Goal: Information Seeking & Learning: Understand process/instructions

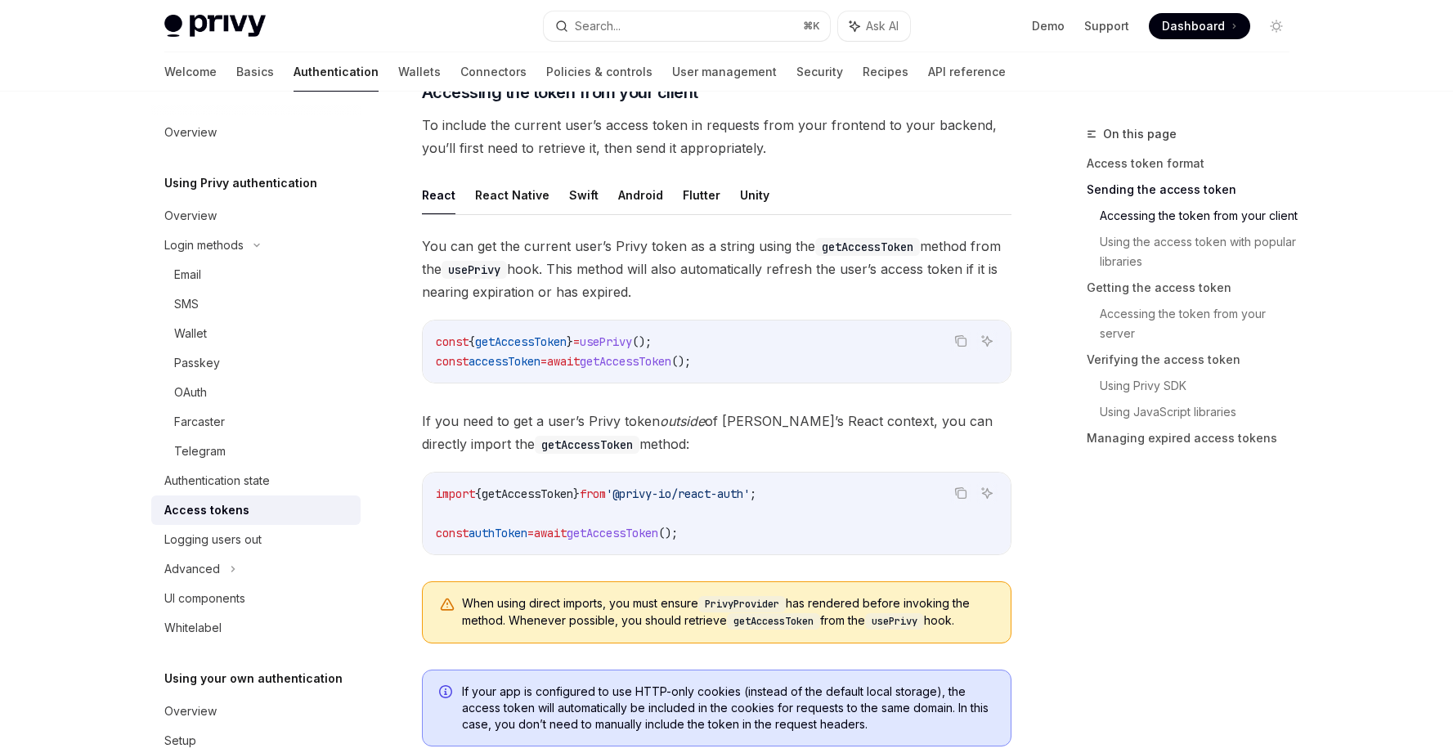
click at [580, 359] on span "await" at bounding box center [563, 361] width 33 height 15
drag, startPoint x: 735, startPoint y: 340, endPoint x: 414, endPoint y: 341, distance: 320.4
copy span "const { getAccessToken } = usePrivy ();"
click at [764, 353] on code "const { getAccessToken } = usePrivy (); const accessToken = await getAccessToke…" at bounding box center [717, 351] width 562 height 39
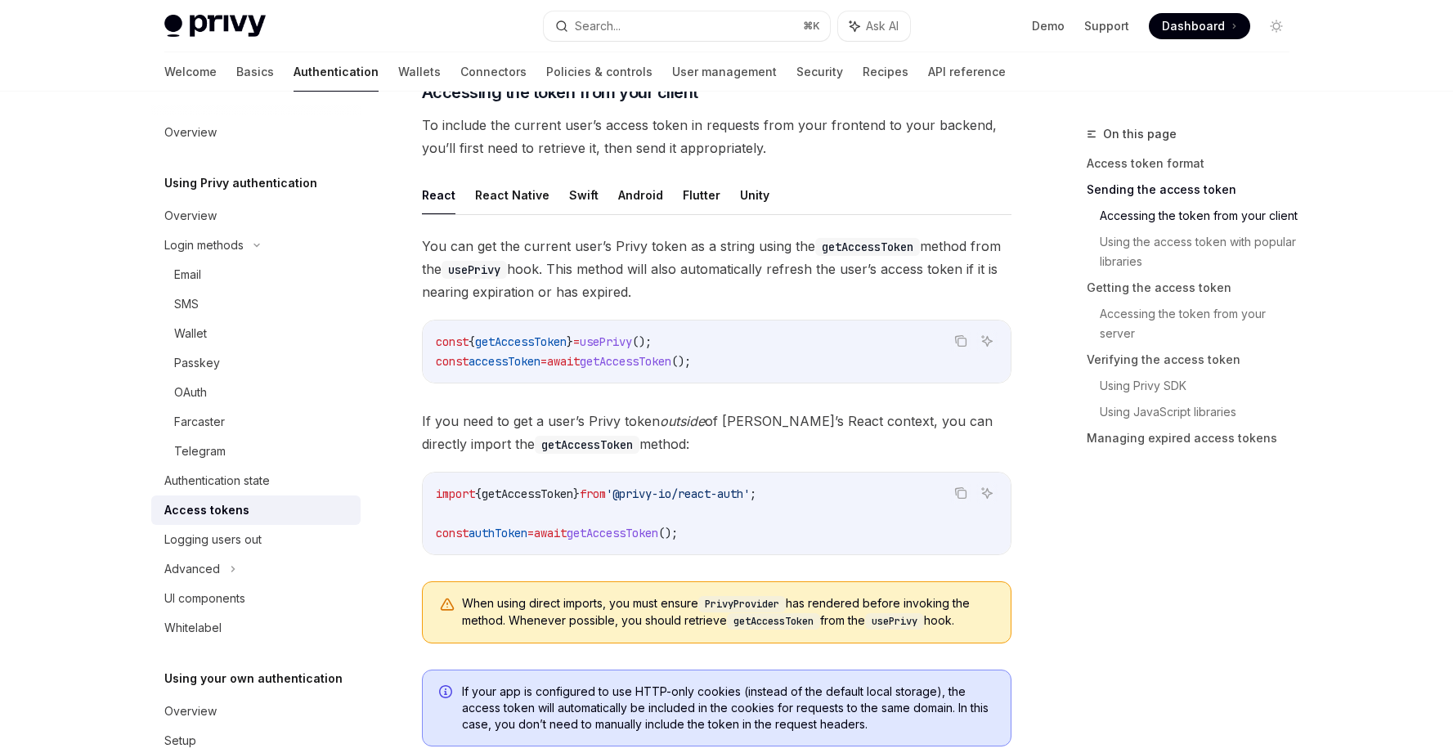
click at [632, 343] on span "usePrivy" at bounding box center [606, 341] width 52 height 15
click at [704, 340] on code "const { getAccessToken } = usePrivy (); const accessToken = await getAccessToke…" at bounding box center [717, 351] width 562 height 39
drag, startPoint x: 721, startPoint y: 339, endPoint x: 400, endPoint y: 344, distance: 321.3
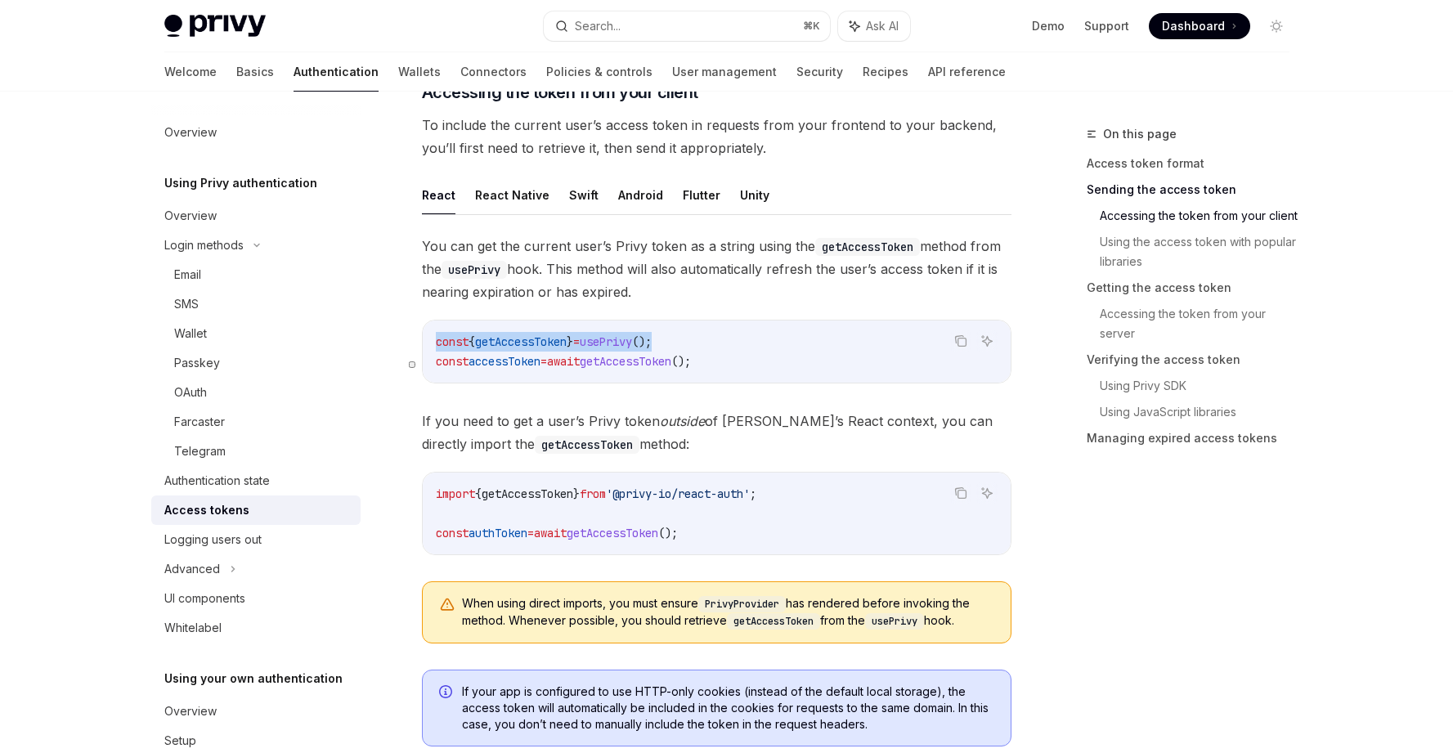
copy span "const { getAccessToken } = usePrivy ();"
click at [456, 208] on ul "React React Native Swift Android Flutter Unity" at bounding box center [716, 195] width 589 height 39
click at [499, 207] on button "React Native" at bounding box center [512, 195] width 74 height 38
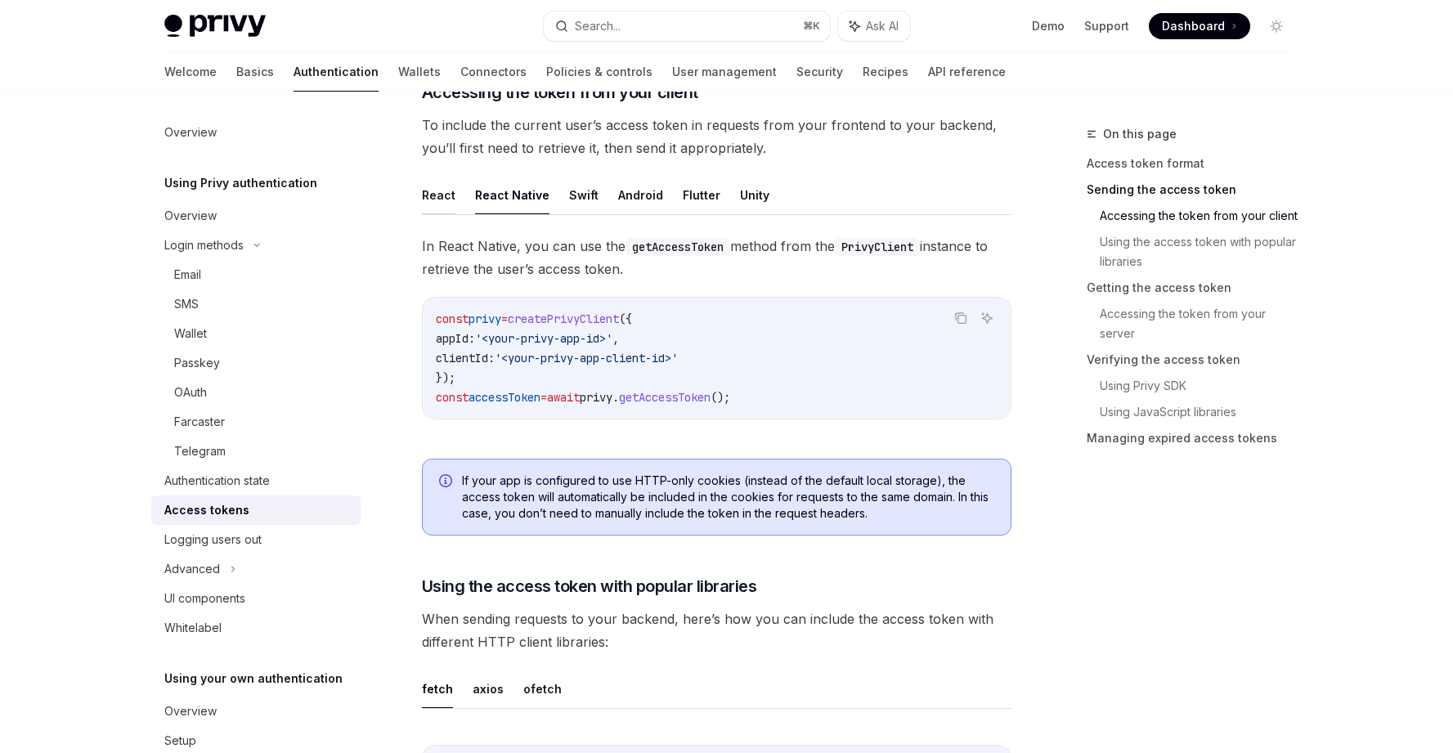
click at [434, 203] on button "React" at bounding box center [439, 195] width 34 height 38
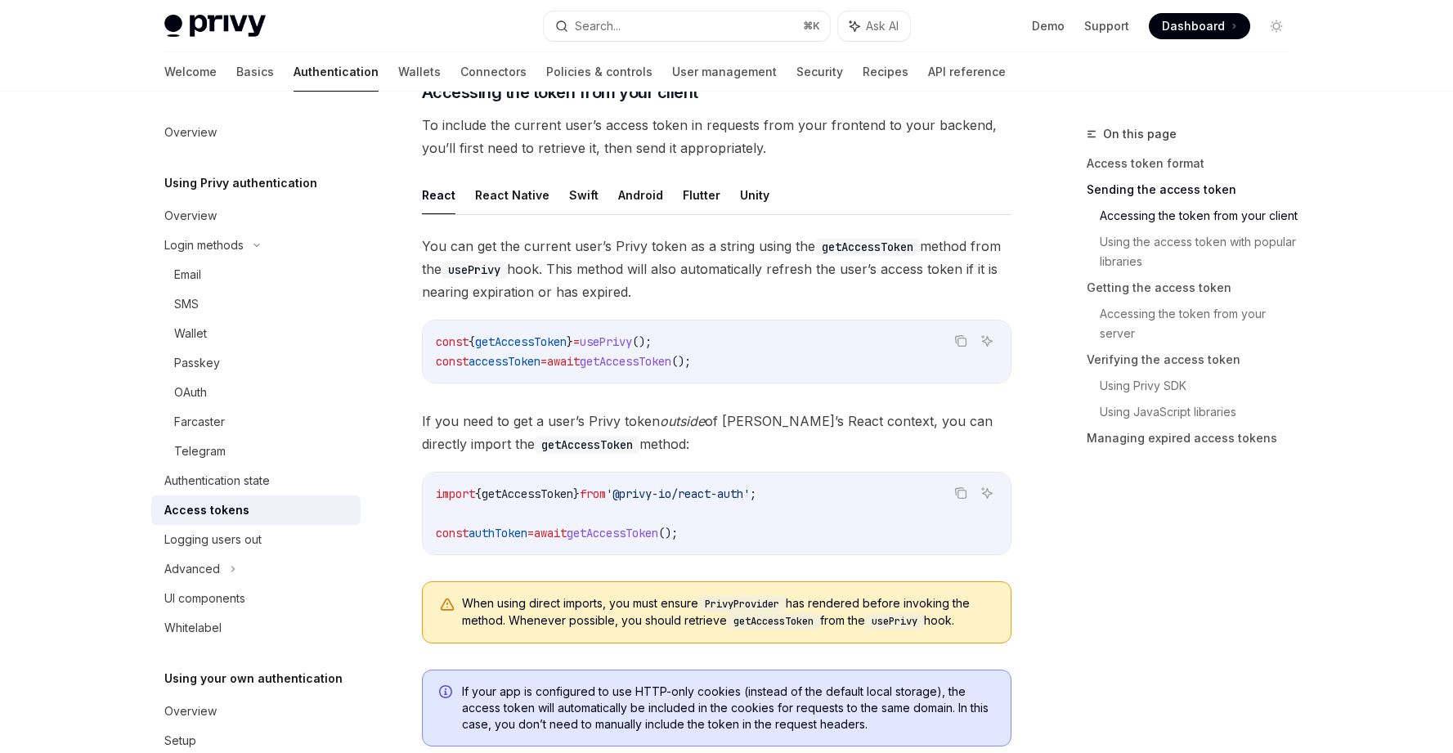
click at [632, 342] on span "usePrivy" at bounding box center [606, 341] width 52 height 15
click at [623, 357] on span "getAccessToken" at bounding box center [626, 361] width 92 height 15
click at [667, 364] on span "getAccessToken" at bounding box center [626, 361] width 92 height 15
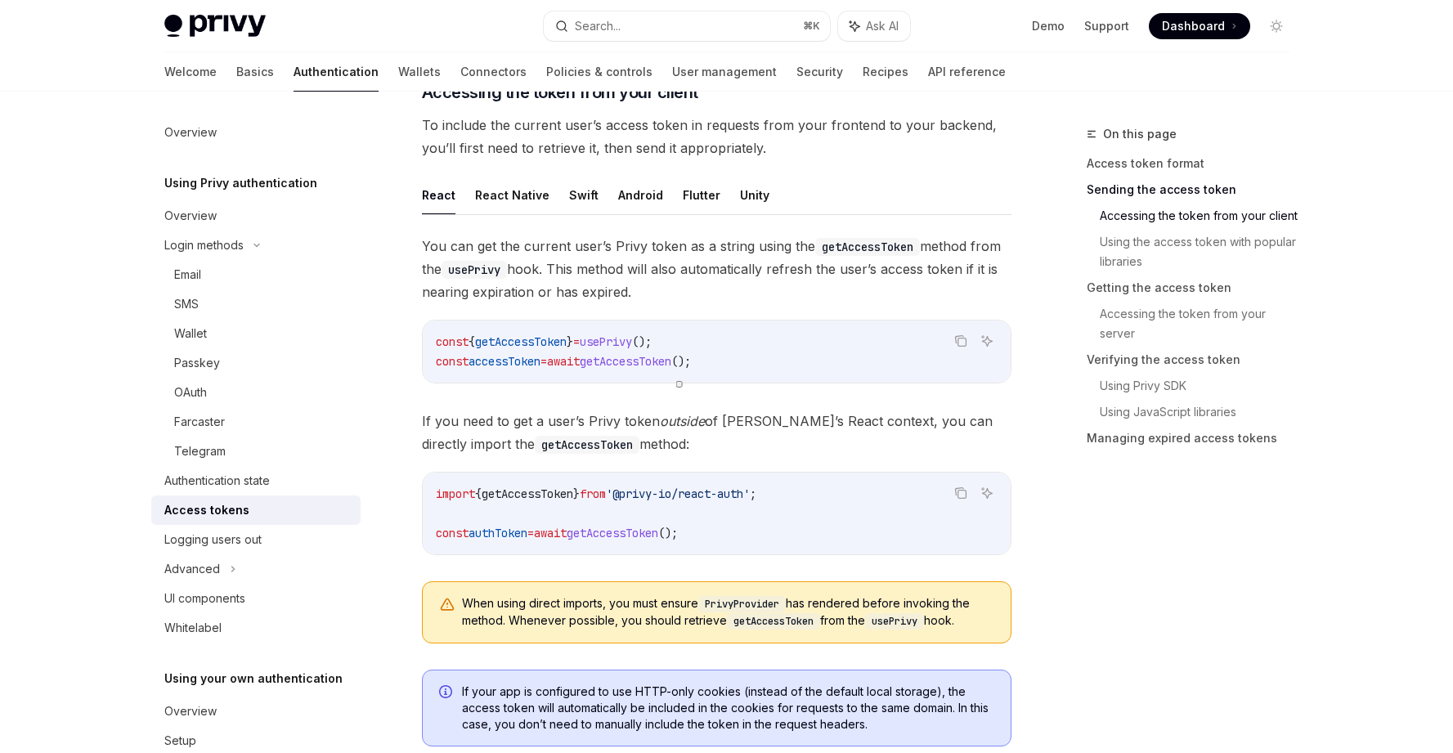
copy span "getAccessToken"
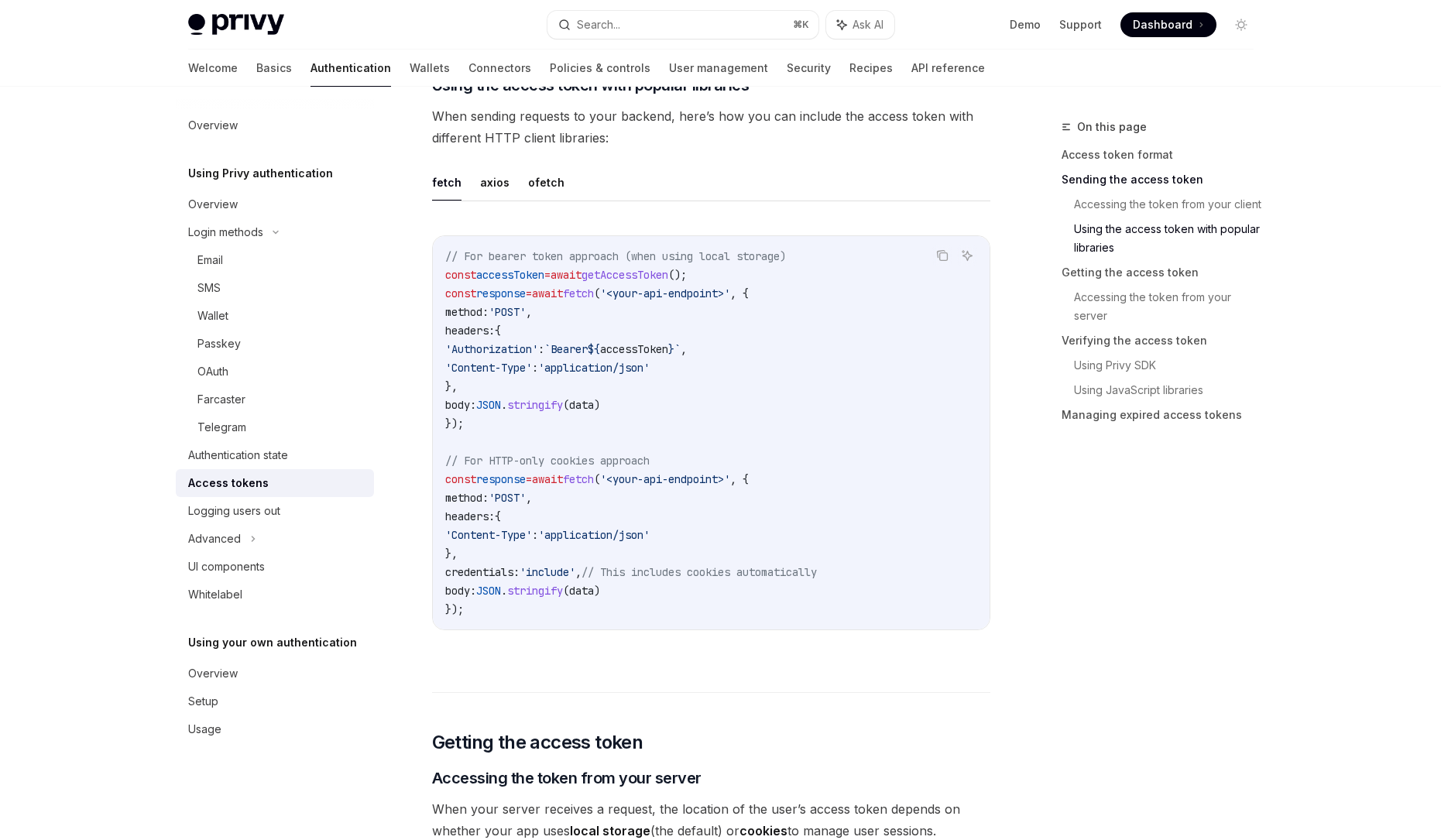
scroll to position [1288, 0]
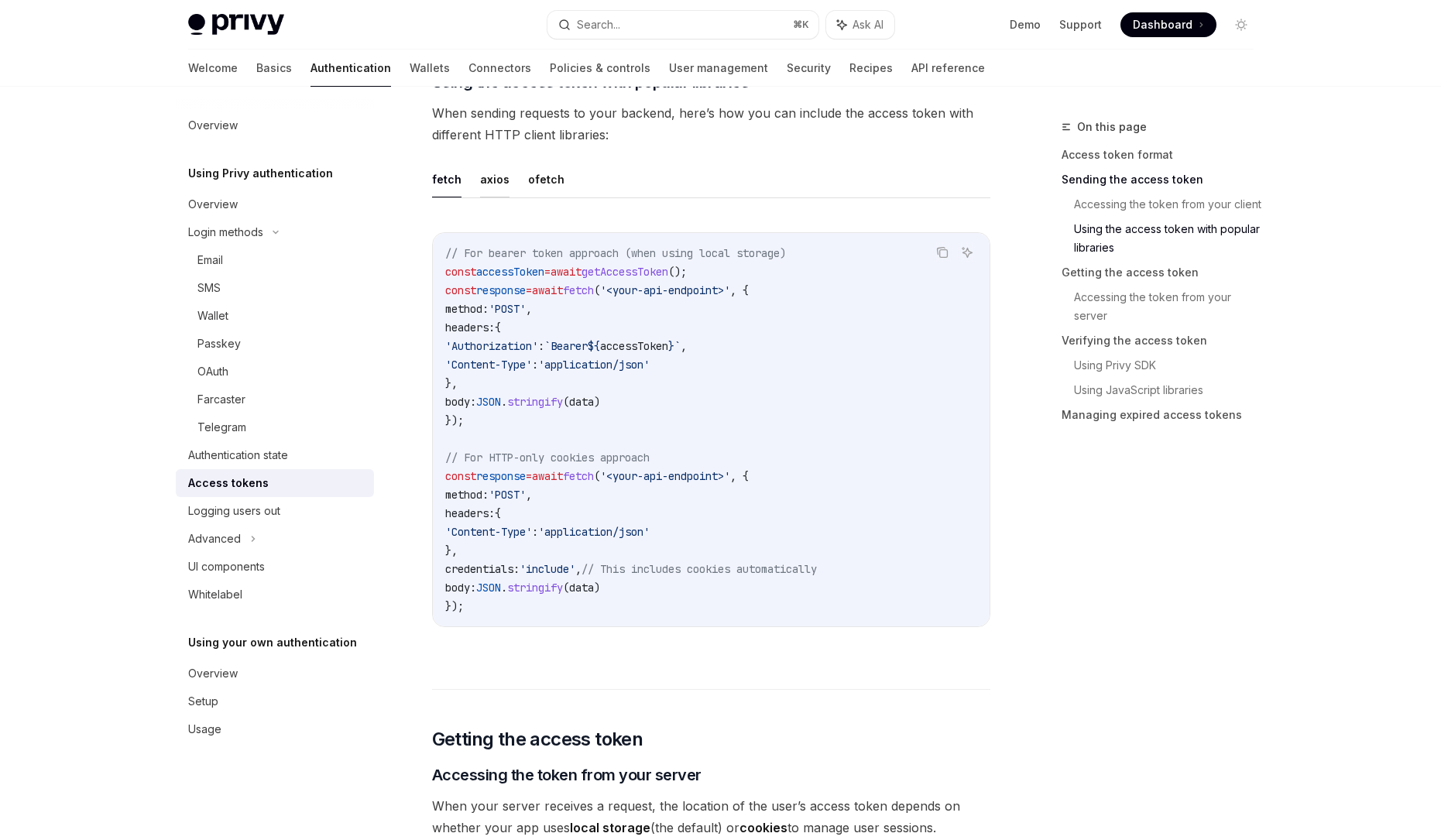
click at [494, 186] on button "axios" at bounding box center [495, 179] width 29 height 36
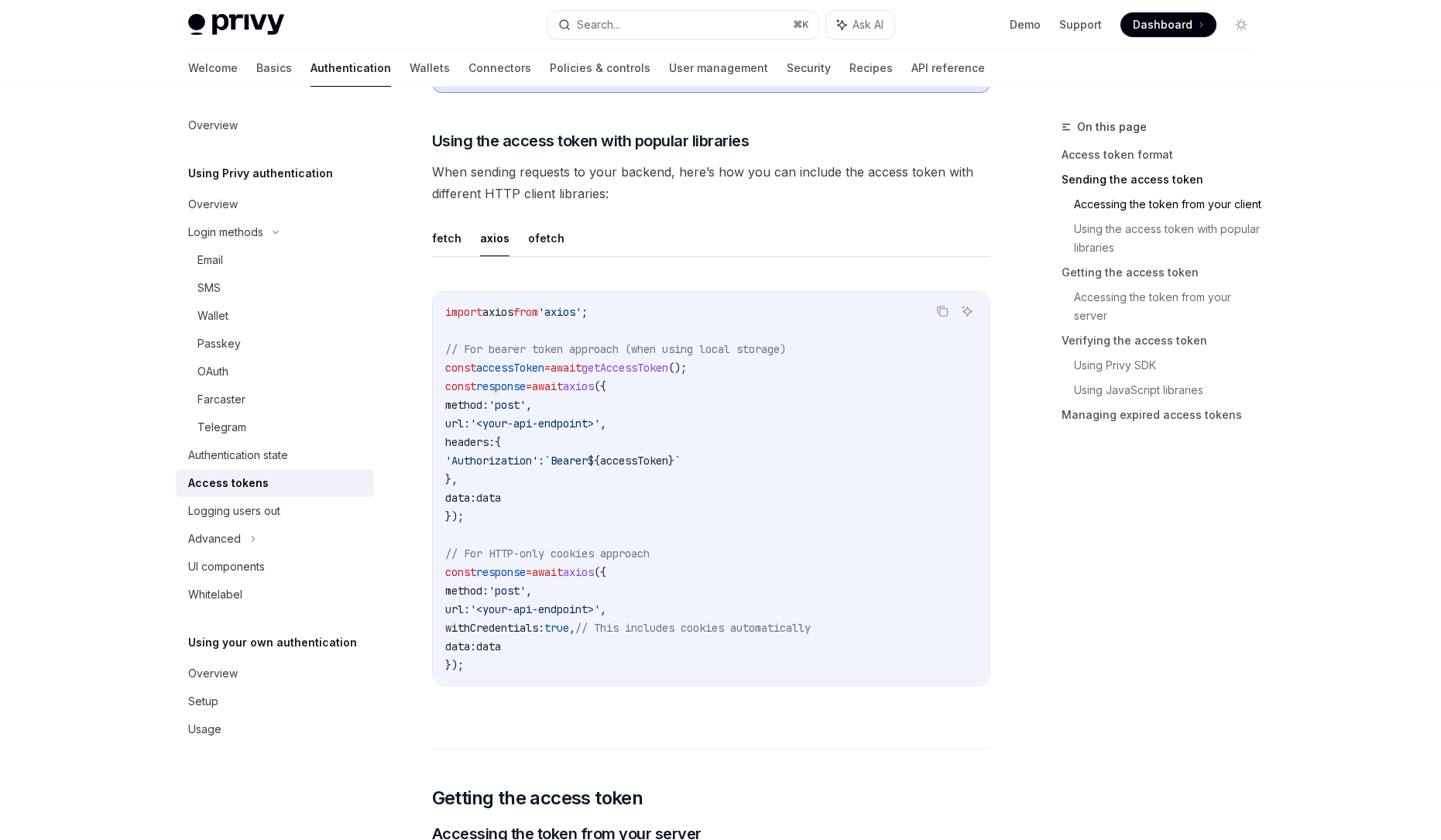
scroll to position [1084, 0]
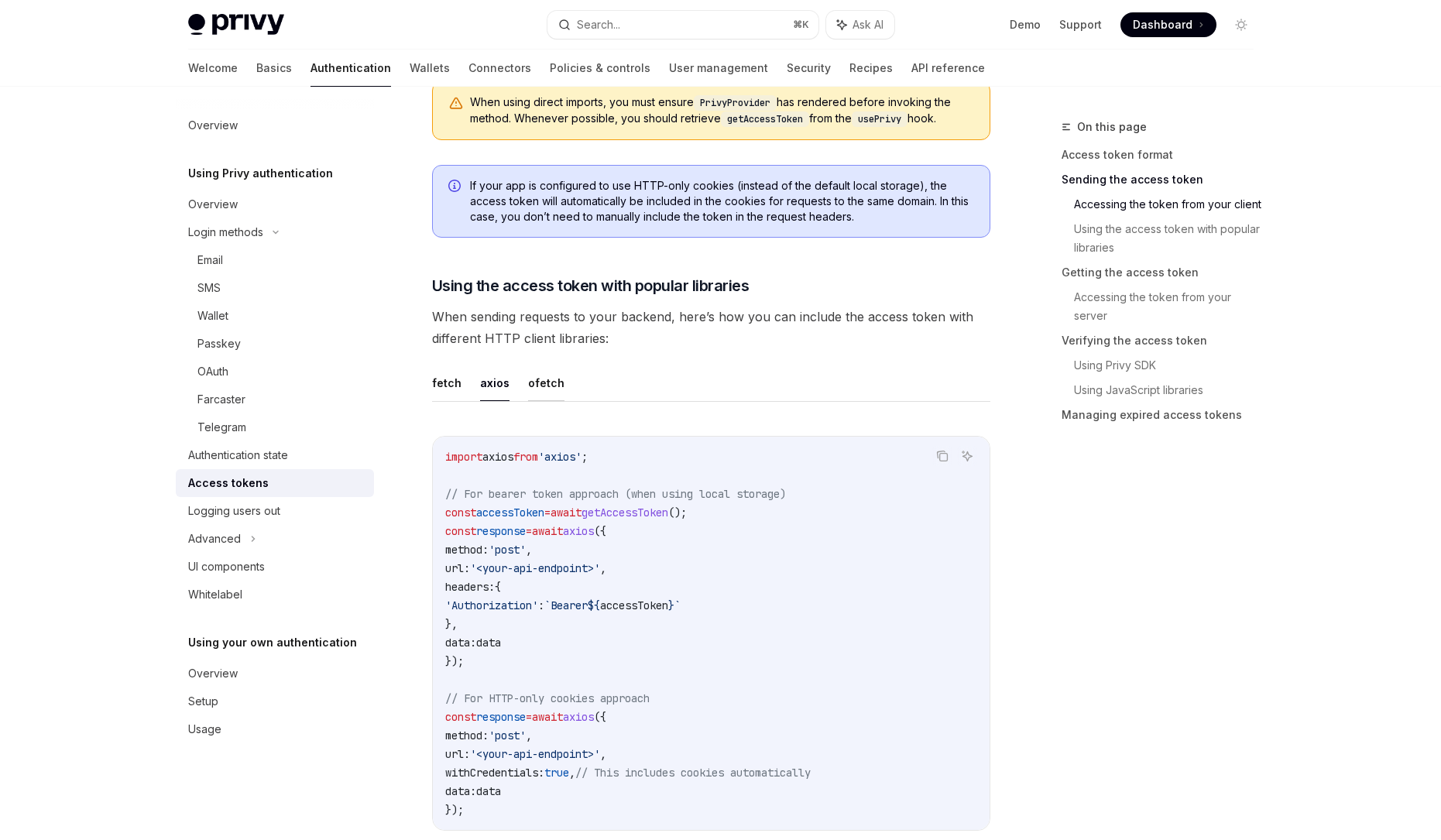
click at [549, 390] on button "ofetch" at bounding box center [547, 383] width 36 height 36
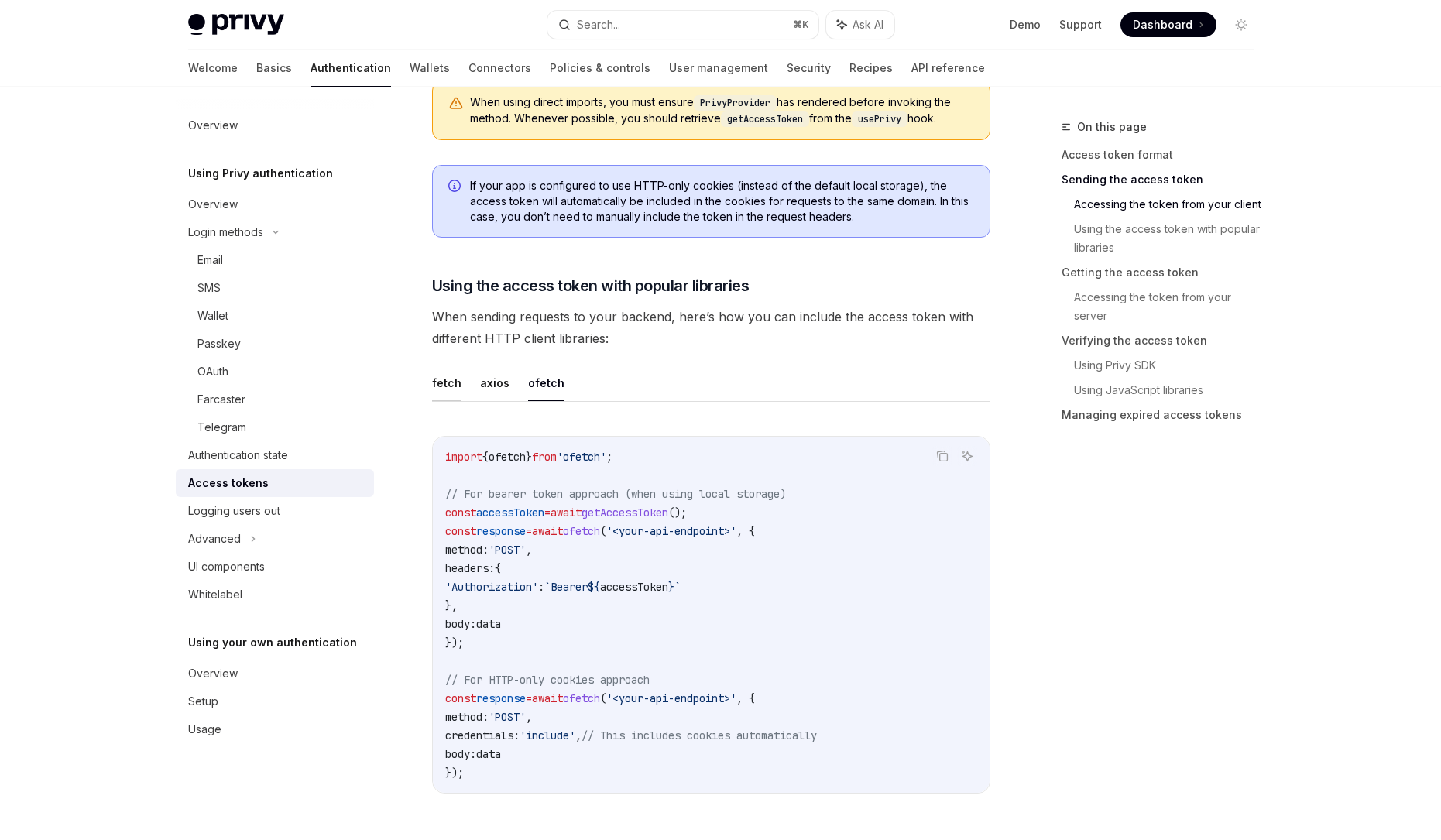
click at [452, 381] on button "fetch" at bounding box center [446, 383] width 29 height 36
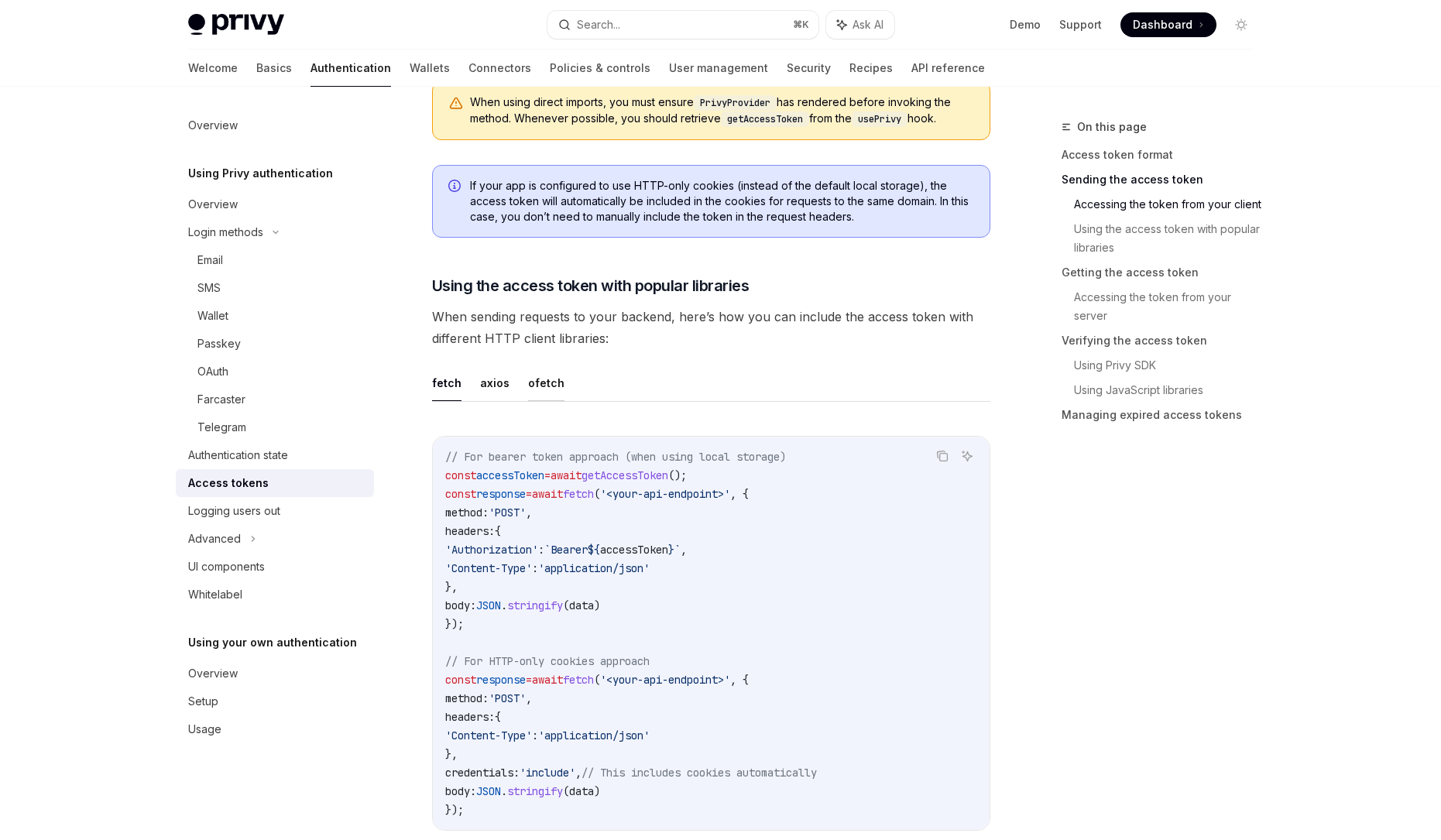
click at [531, 380] on button "ofetch" at bounding box center [547, 383] width 36 height 36
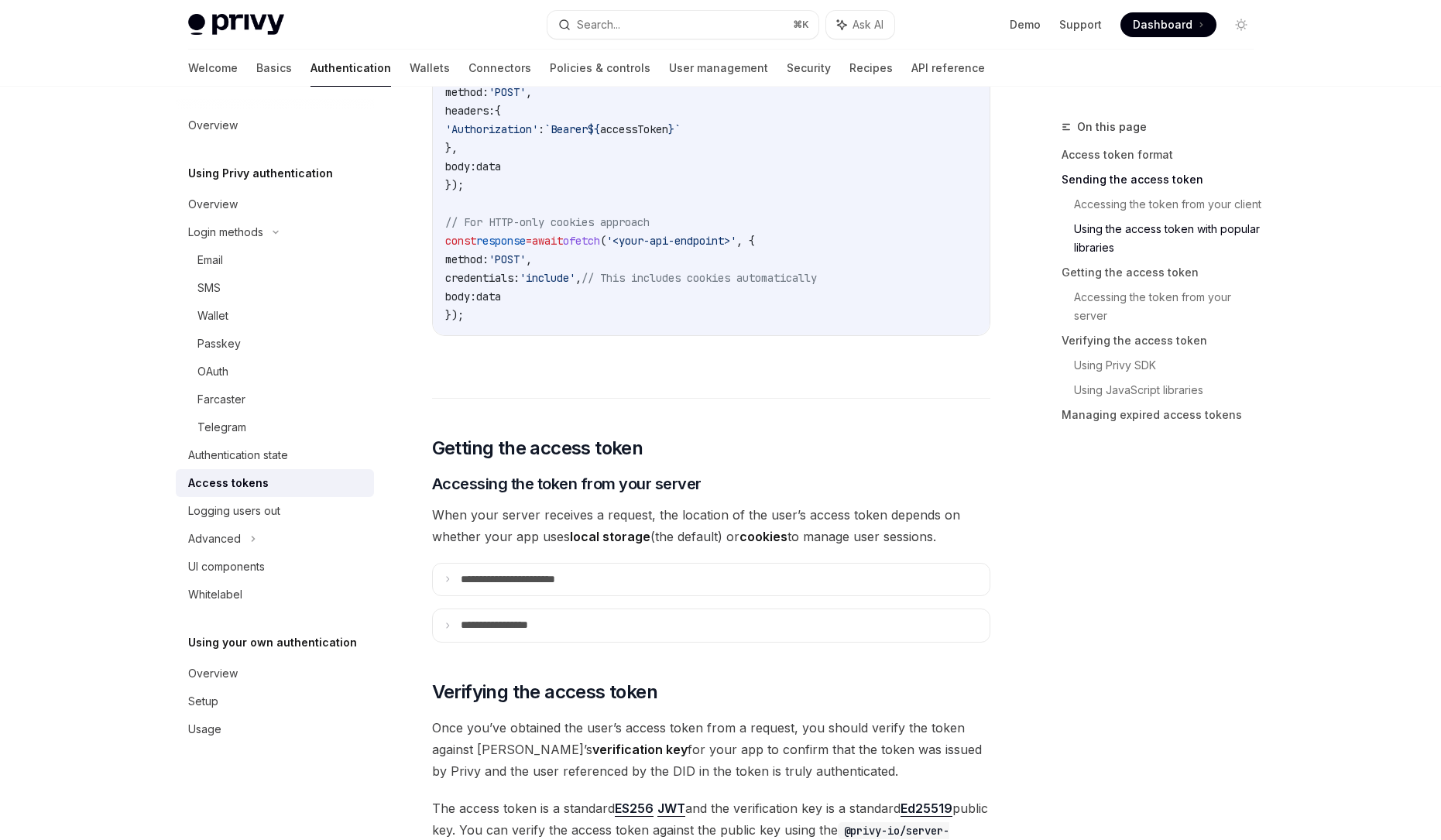
scroll to position [1543, 0]
click at [534, 621] on p "**********" at bounding box center [509, 624] width 98 height 14
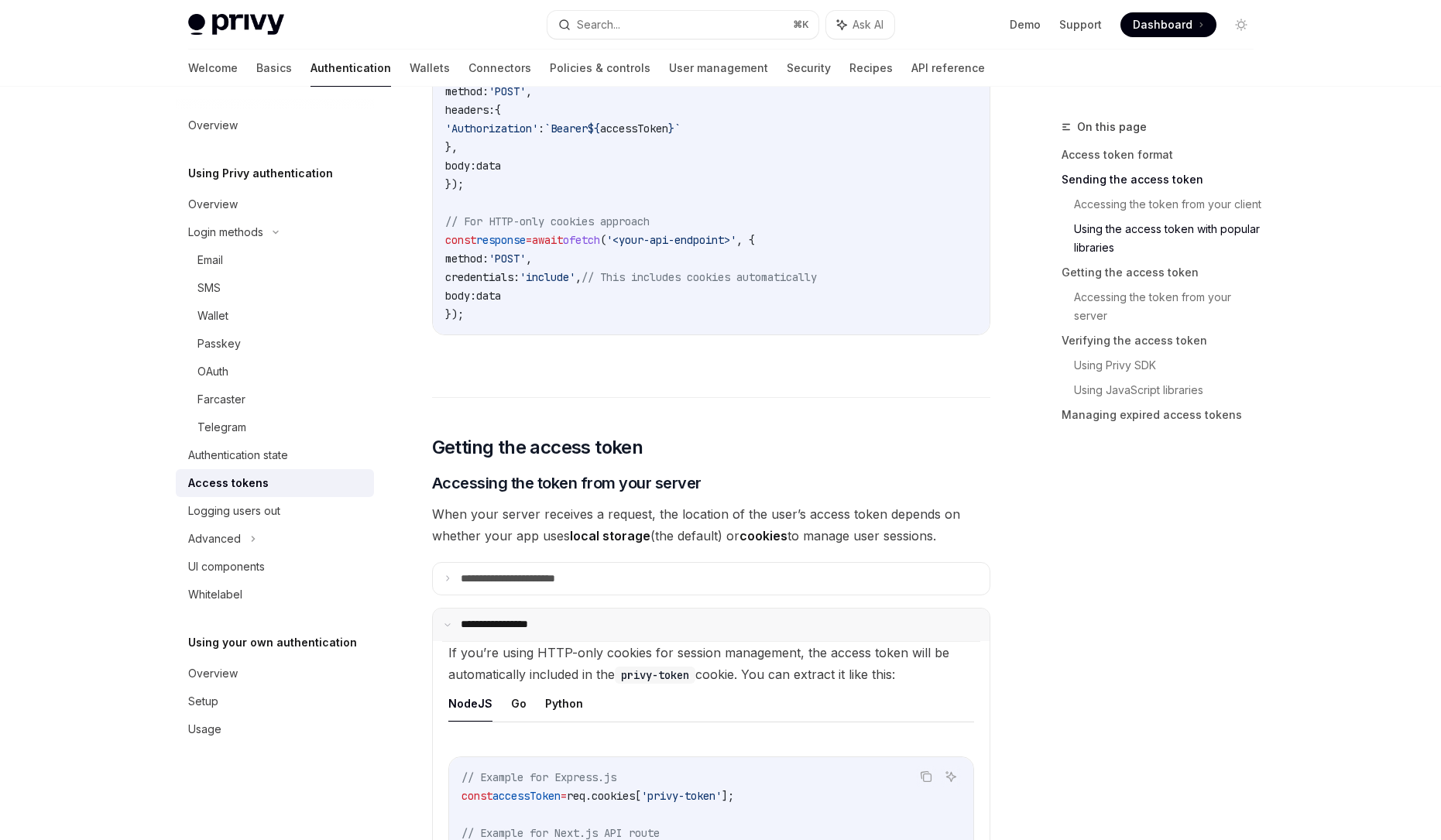
click at [534, 621] on p "**********" at bounding box center [506, 624] width 92 height 14
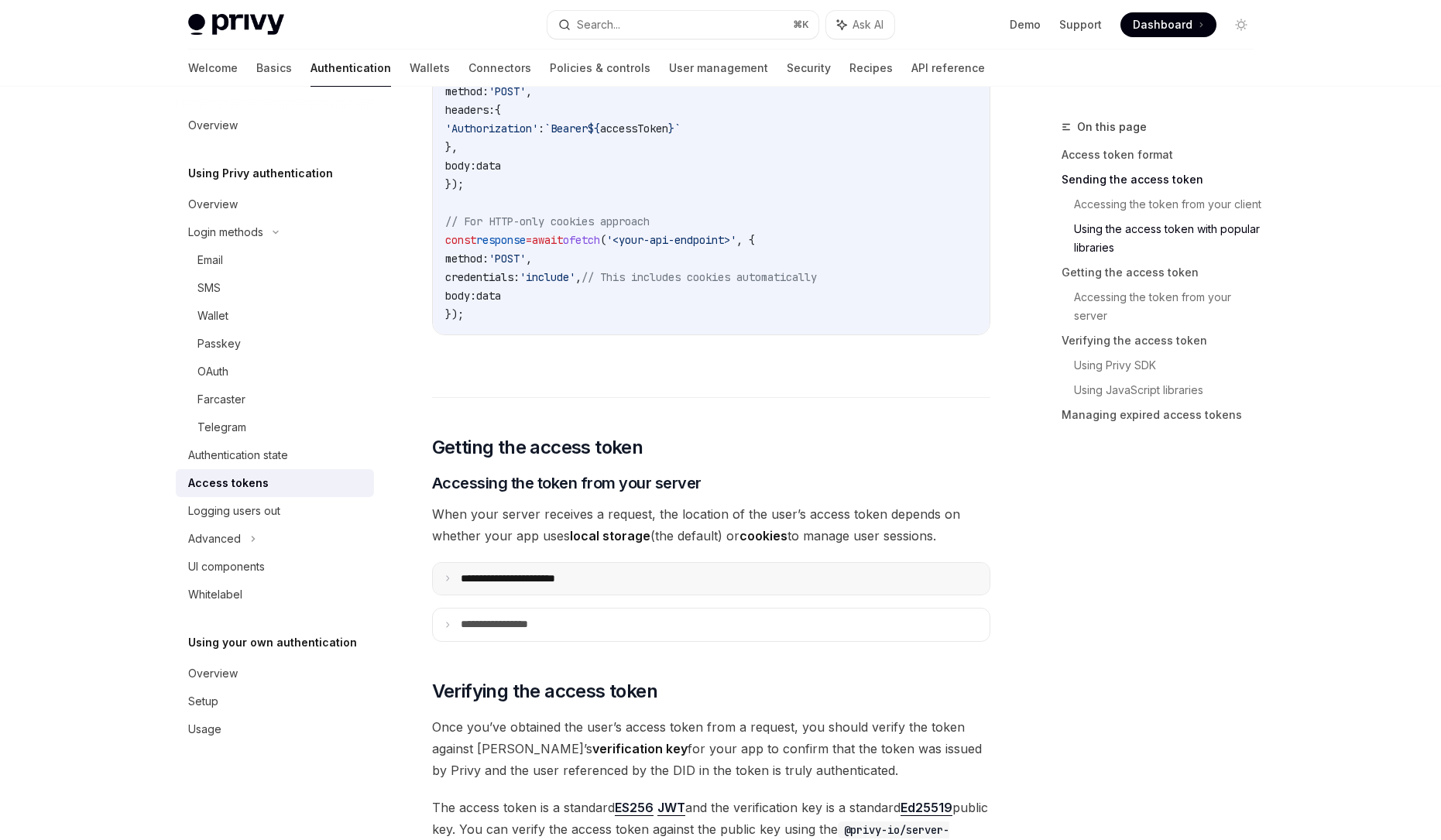
click at [545, 588] on summary "**********" at bounding box center [711, 579] width 557 height 32
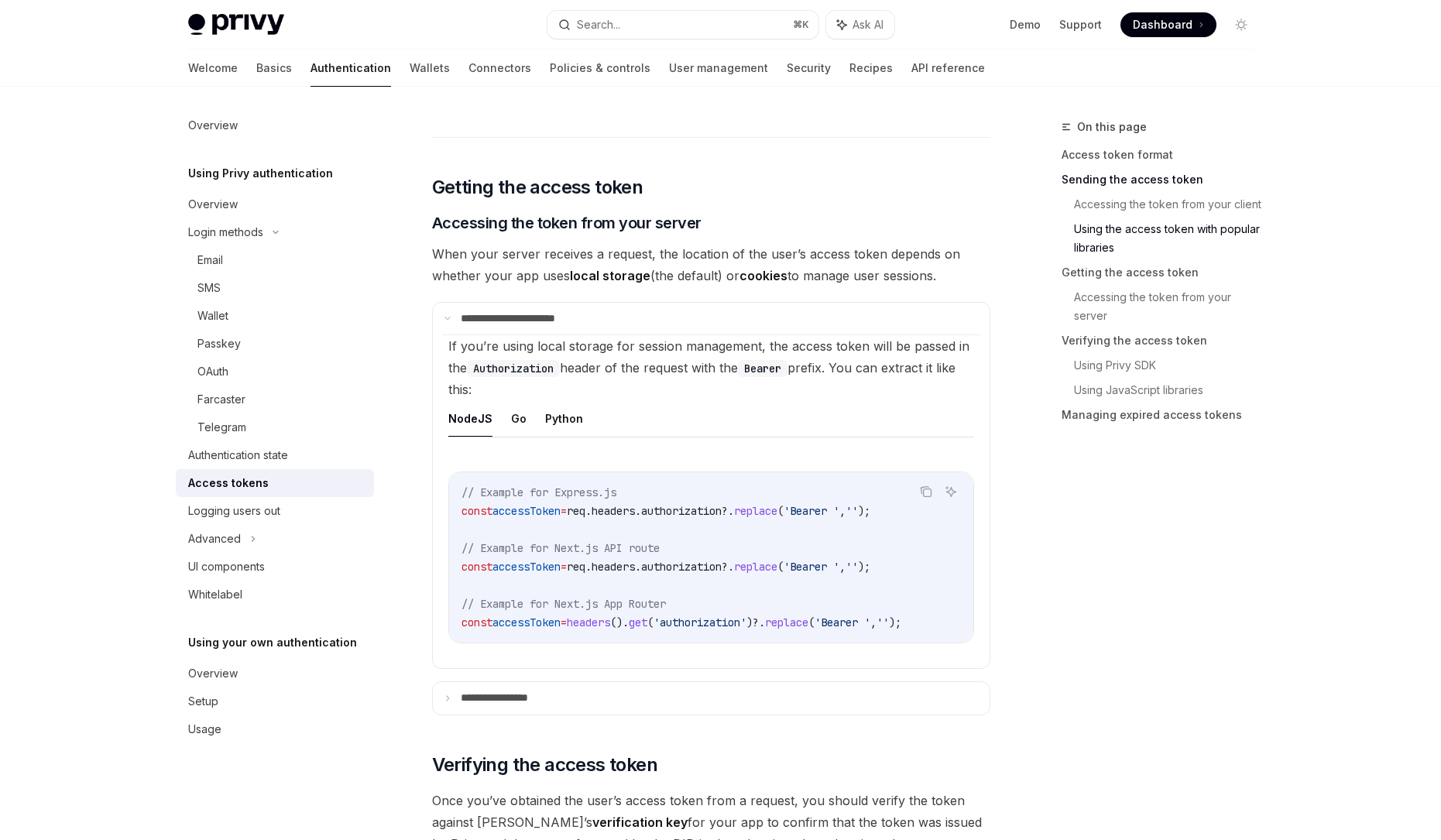
scroll to position [1814, 0]
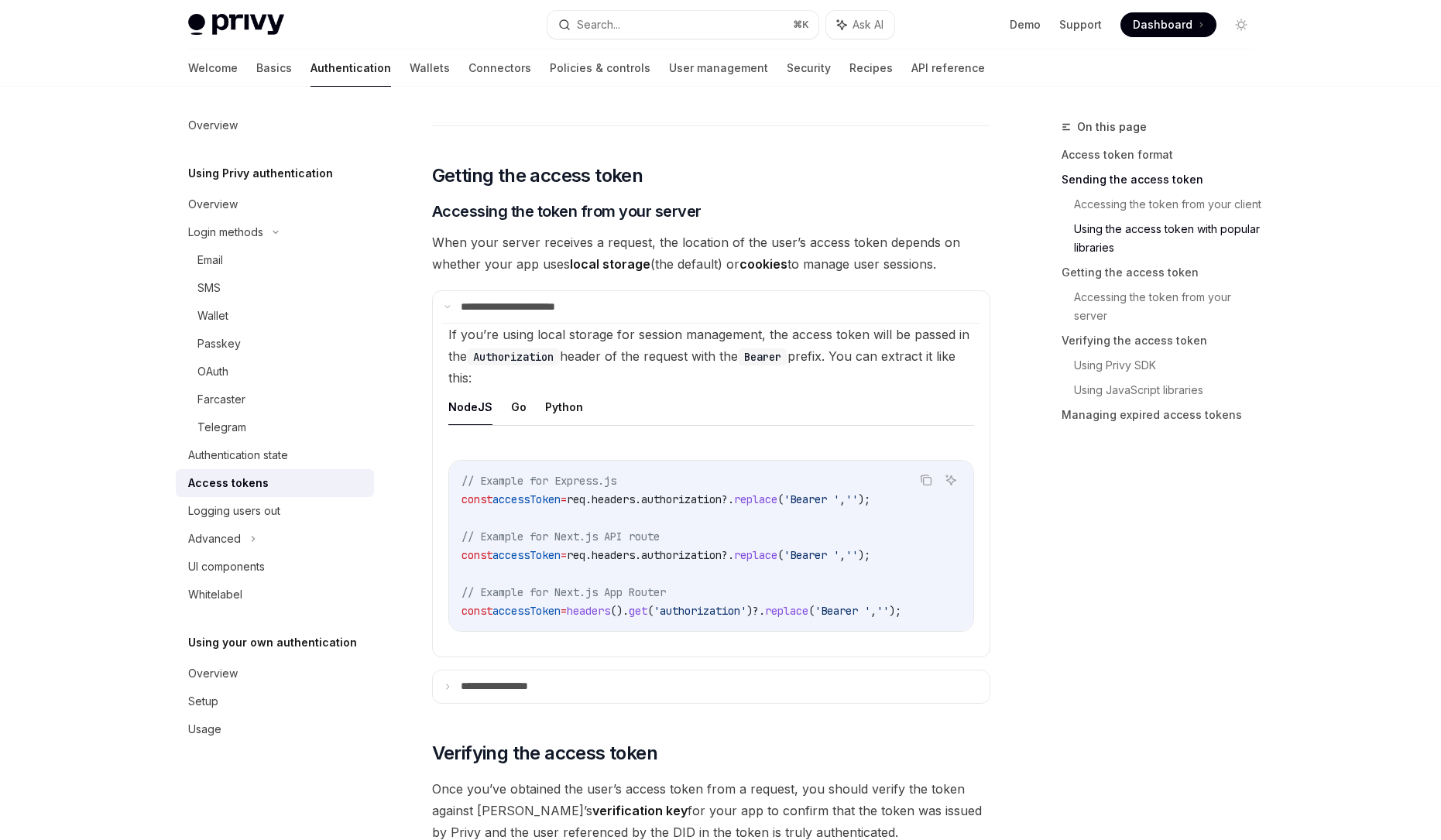
click at [527, 412] on ul "NodeJS Go Python" at bounding box center [711, 406] width 526 height 37
click at [515, 408] on button "Go" at bounding box center [519, 406] width 15 height 36
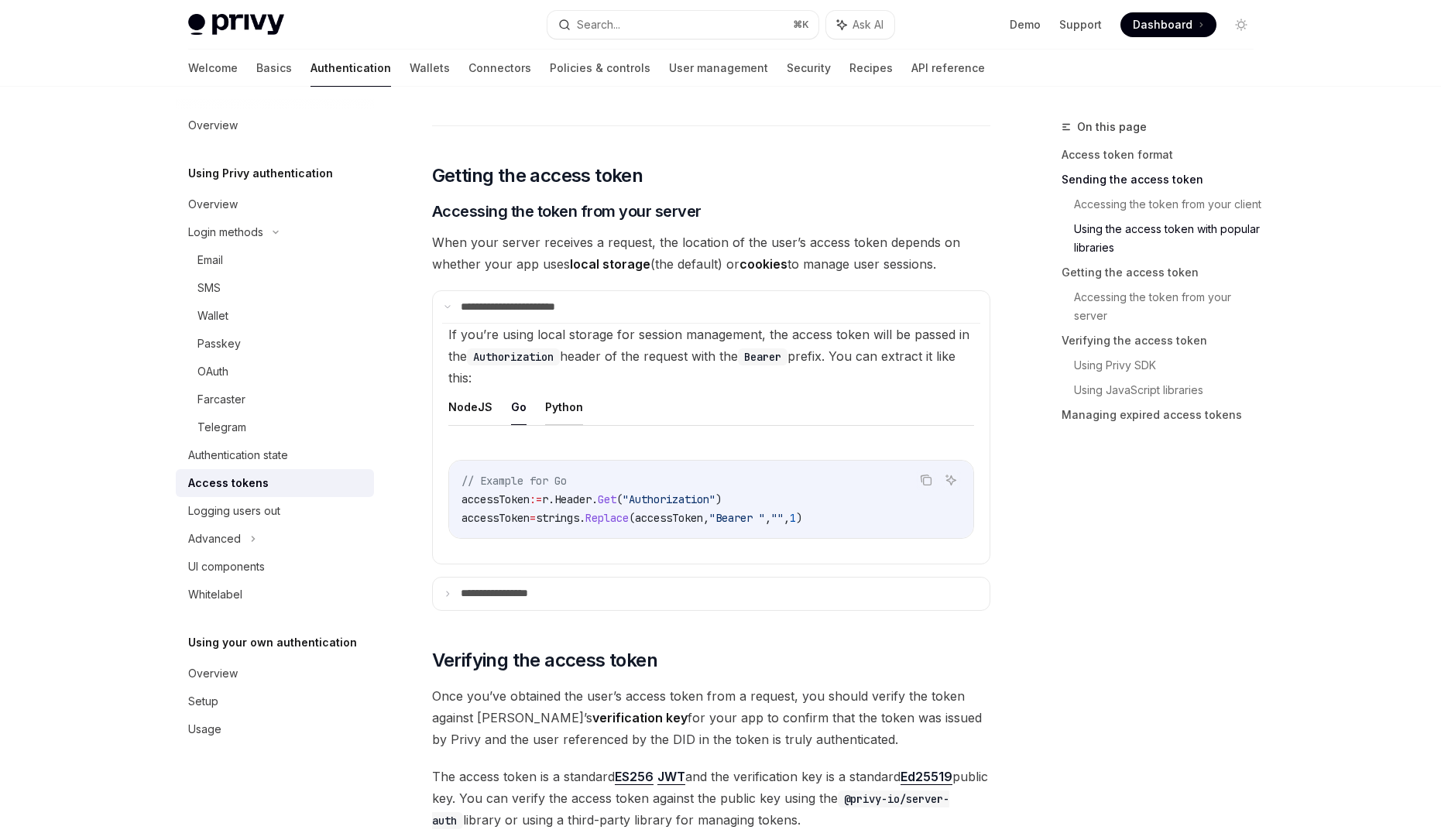
click at [552, 407] on button "Python" at bounding box center [564, 406] width 38 height 36
click at [472, 407] on button "NodeJS" at bounding box center [470, 406] width 45 height 36
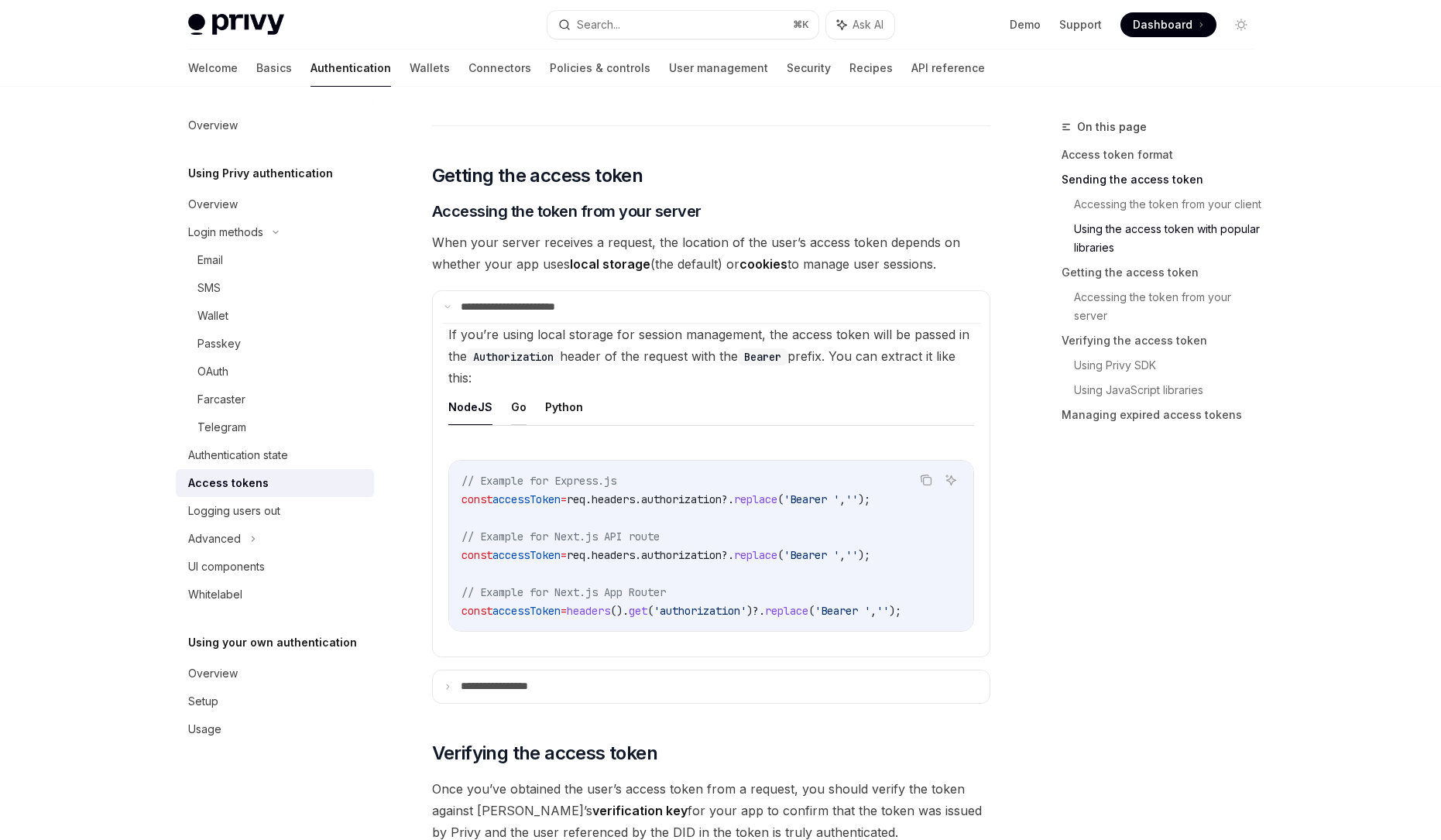
click at [522, 405] on button "Go" at bounding box center [519, 406] width 15 height 36
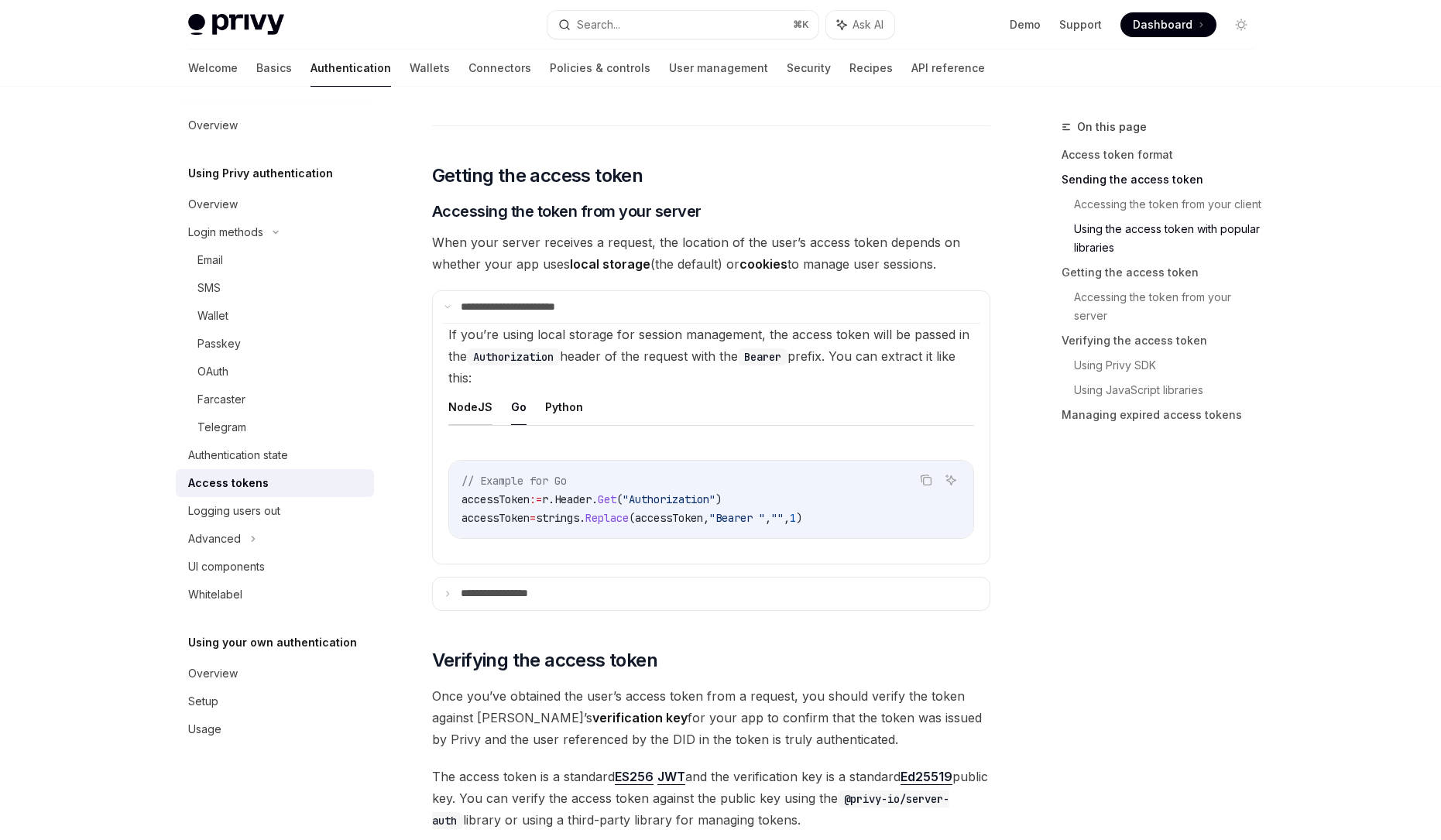
click at [460, 409] on button "NodeJS" at bounding box center [470, 406] width 45 height 36
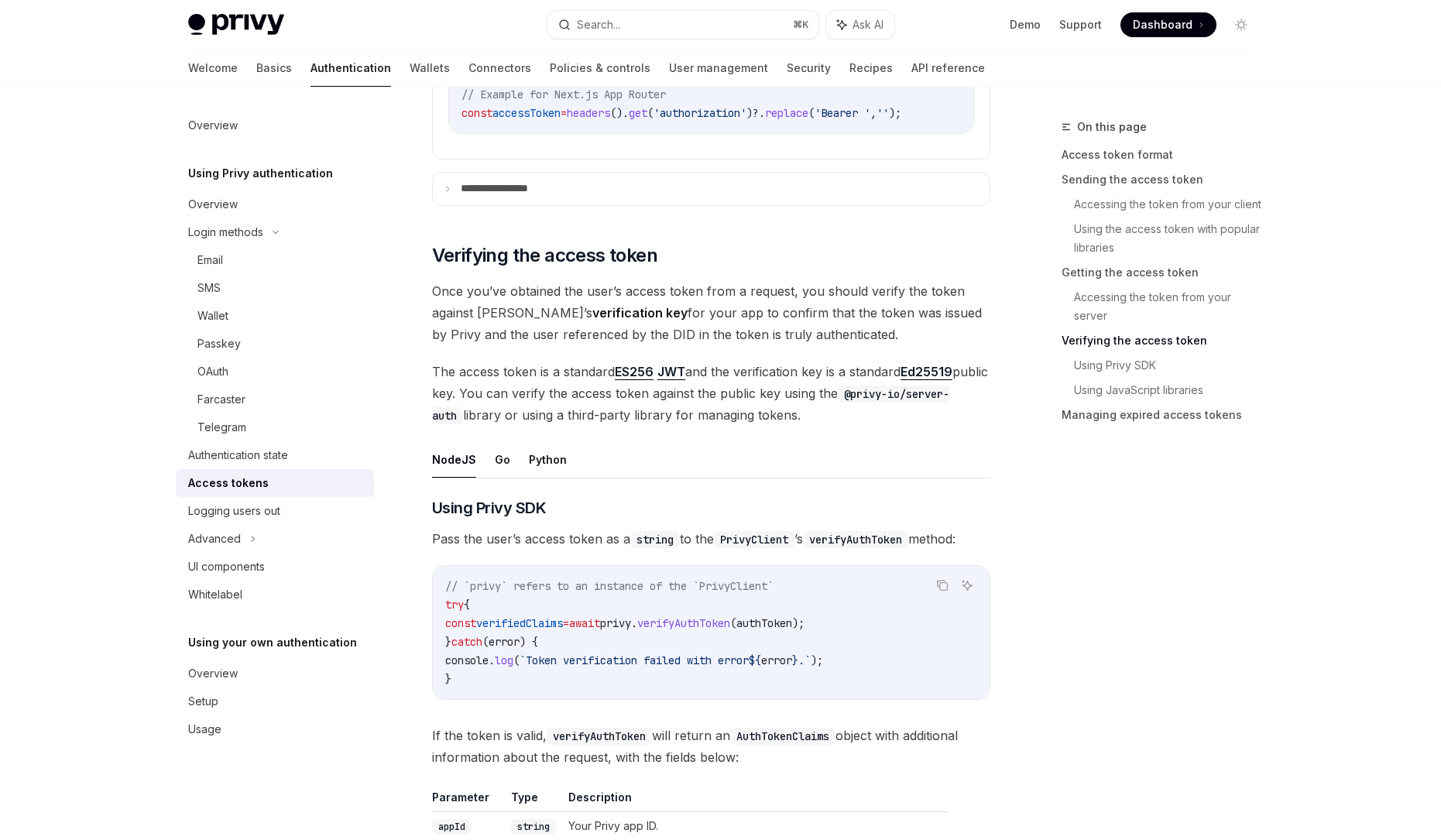
scroll to position [2326, 0]
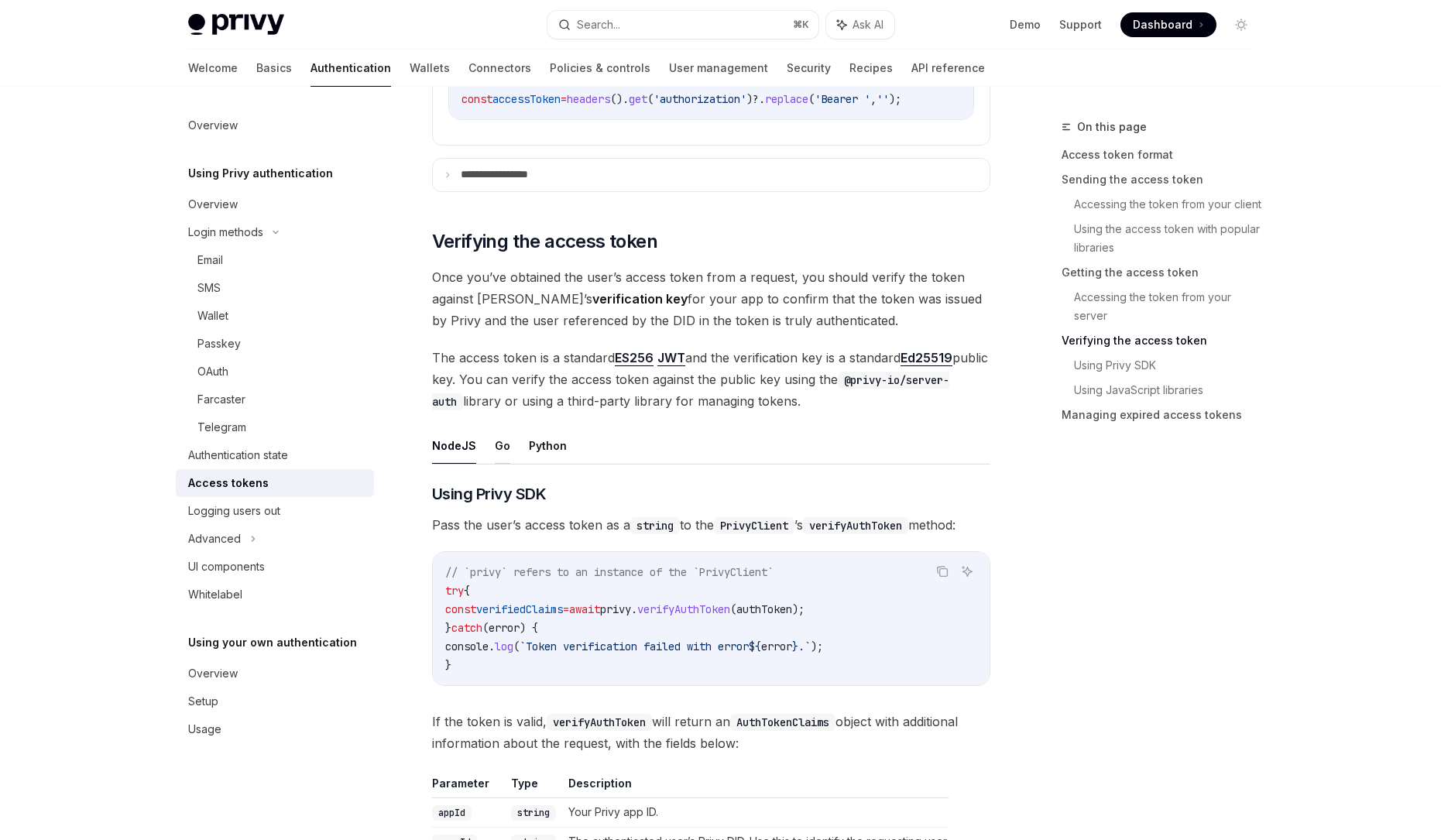
click at [500, 459] on button "Go" at bounding box center [502, 445] width 15 height 36
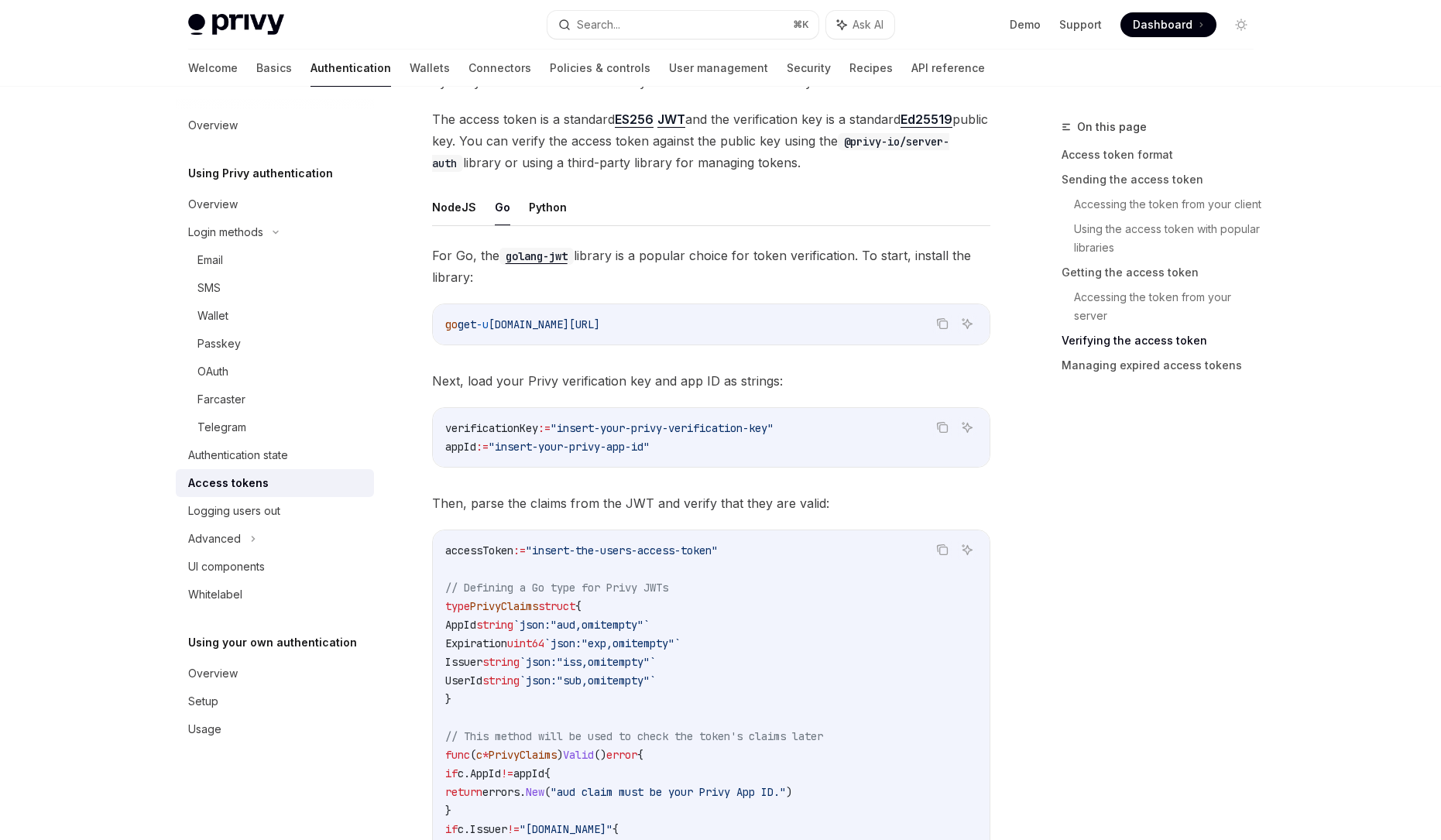
scroll to position [2493, 0]
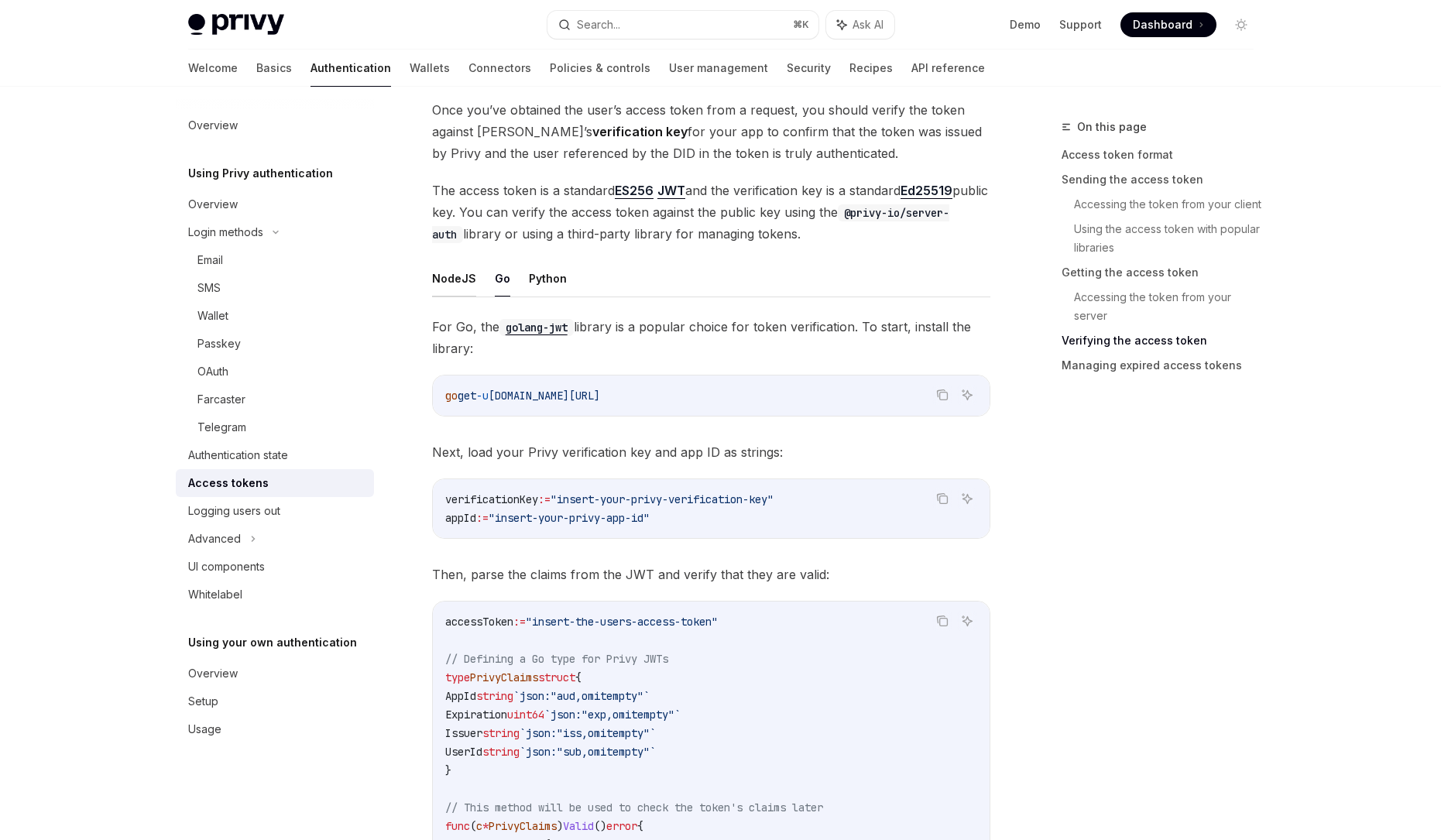
click at [452, 282] on button "NodeJS" at bounding box center [454, 278] width 45 height 36
type textarea "*"
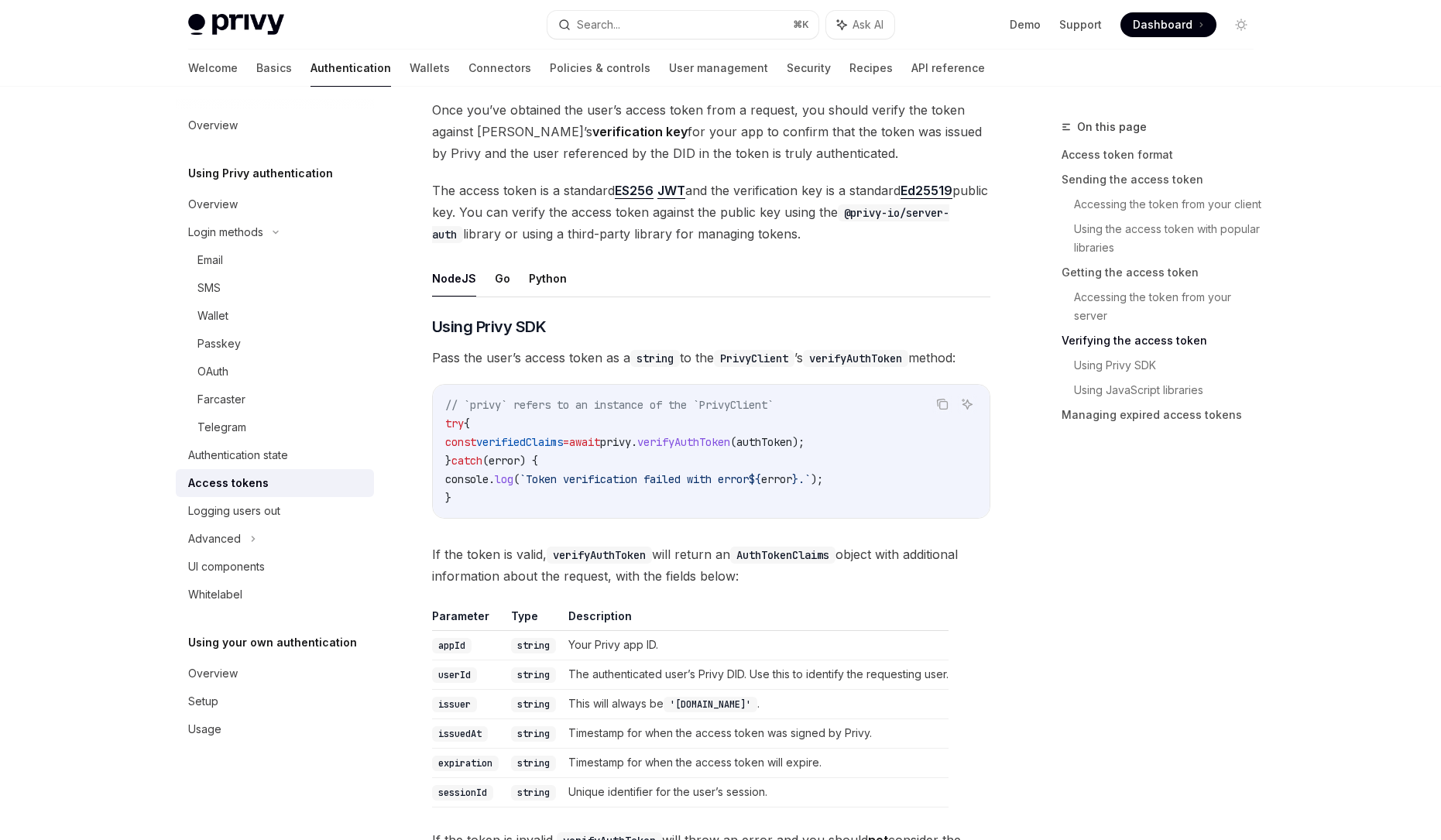
click at [726, 449] on span "verifyAuthToken" at bounding box center [684, 441] width 93 height 14
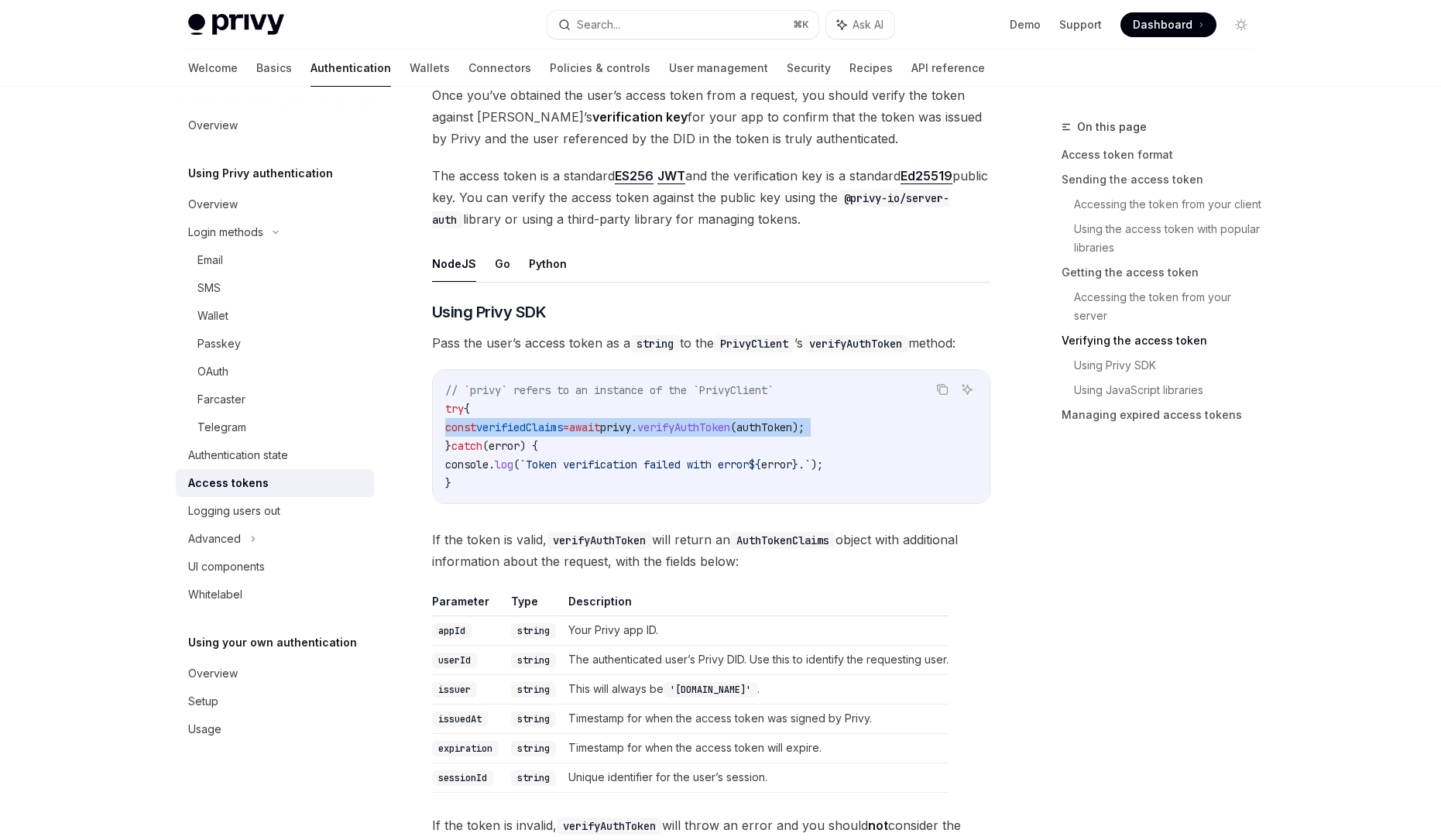
scroll to position [2523, 0]
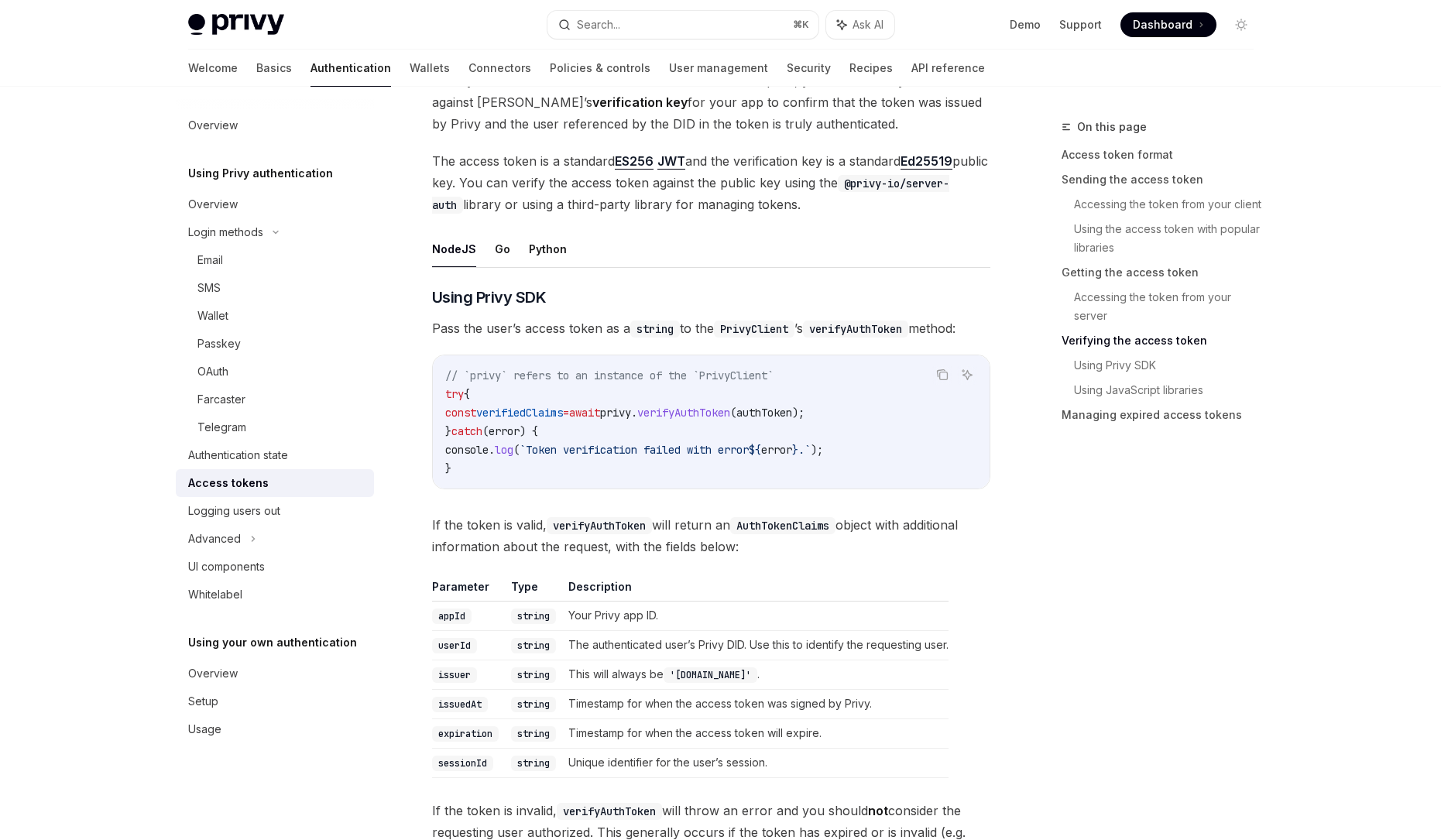
click at [604, 469] on code "// `privy` refers to an instance of the `PrivyClient` try { const verifiedClaim…" at bounding box center [711, 422] width 532 height 112
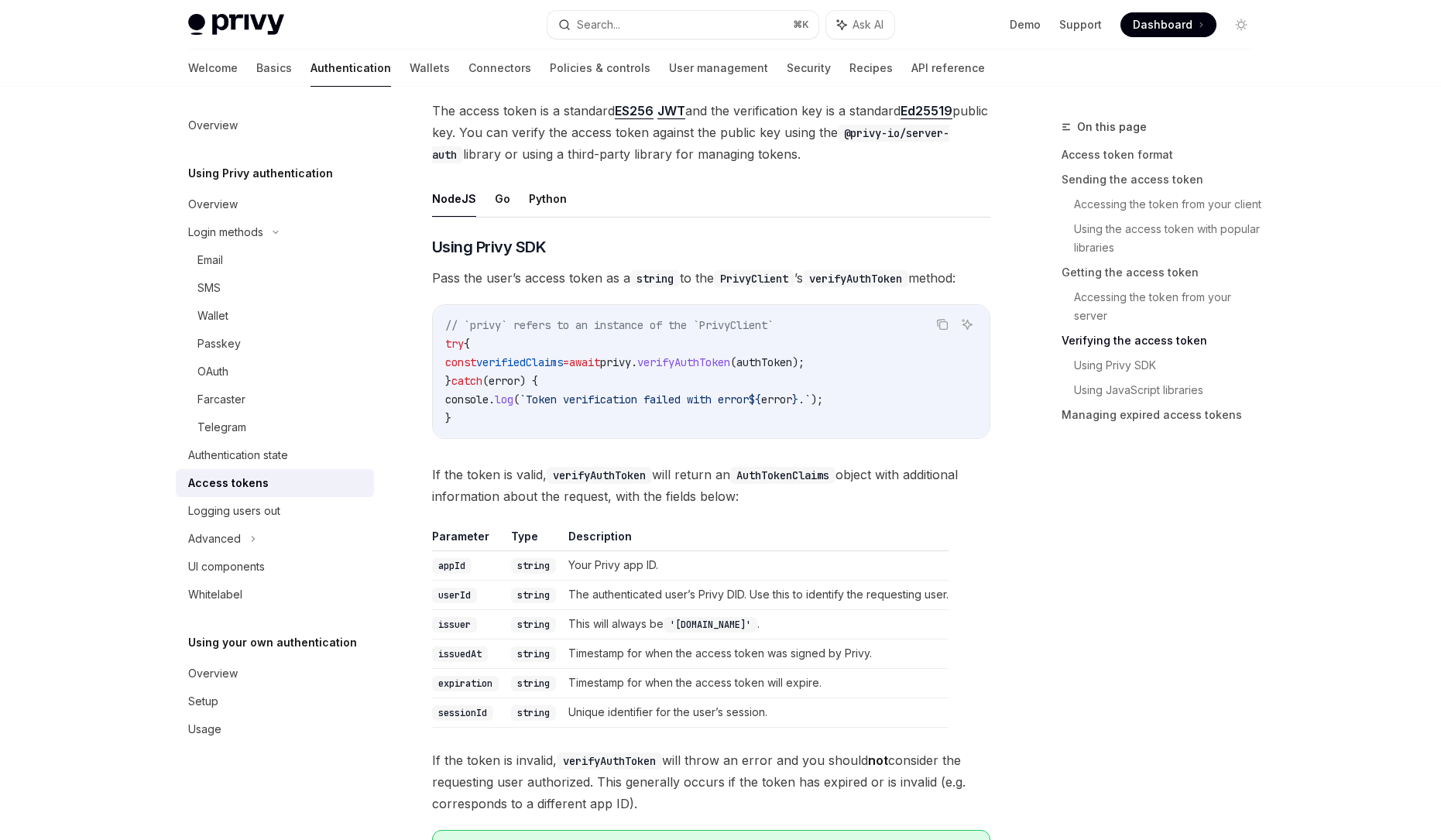
scroll to position [2549, 0]
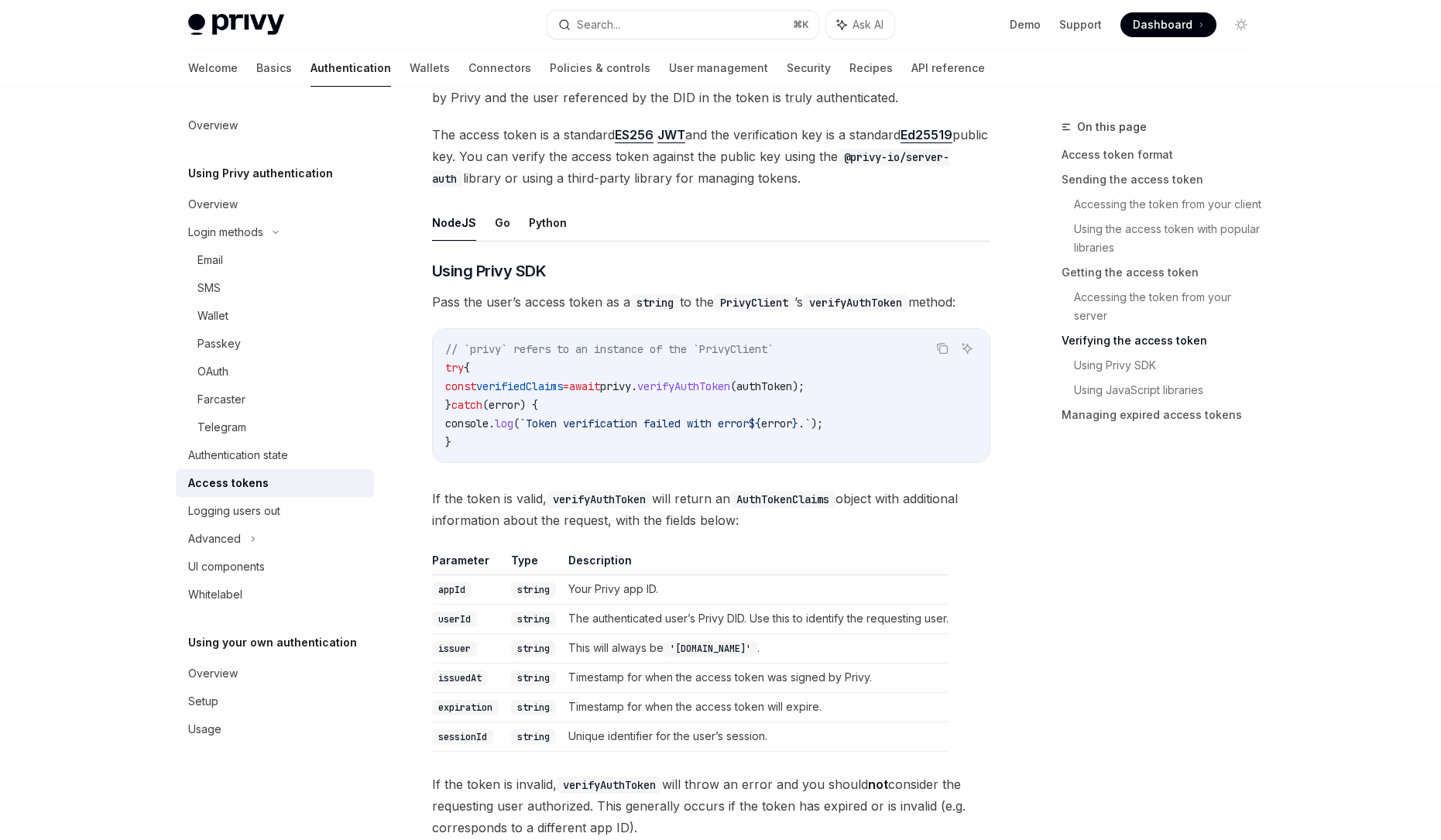
click at [556, 356] on span "// `privy` refers to an instance of the `PrivyClient`" at bounding box center [609, 349] width 329 height 14
click at [725, 390] on span "verifyAuthToken" at bounding box center [684, 386] width 93 height 14
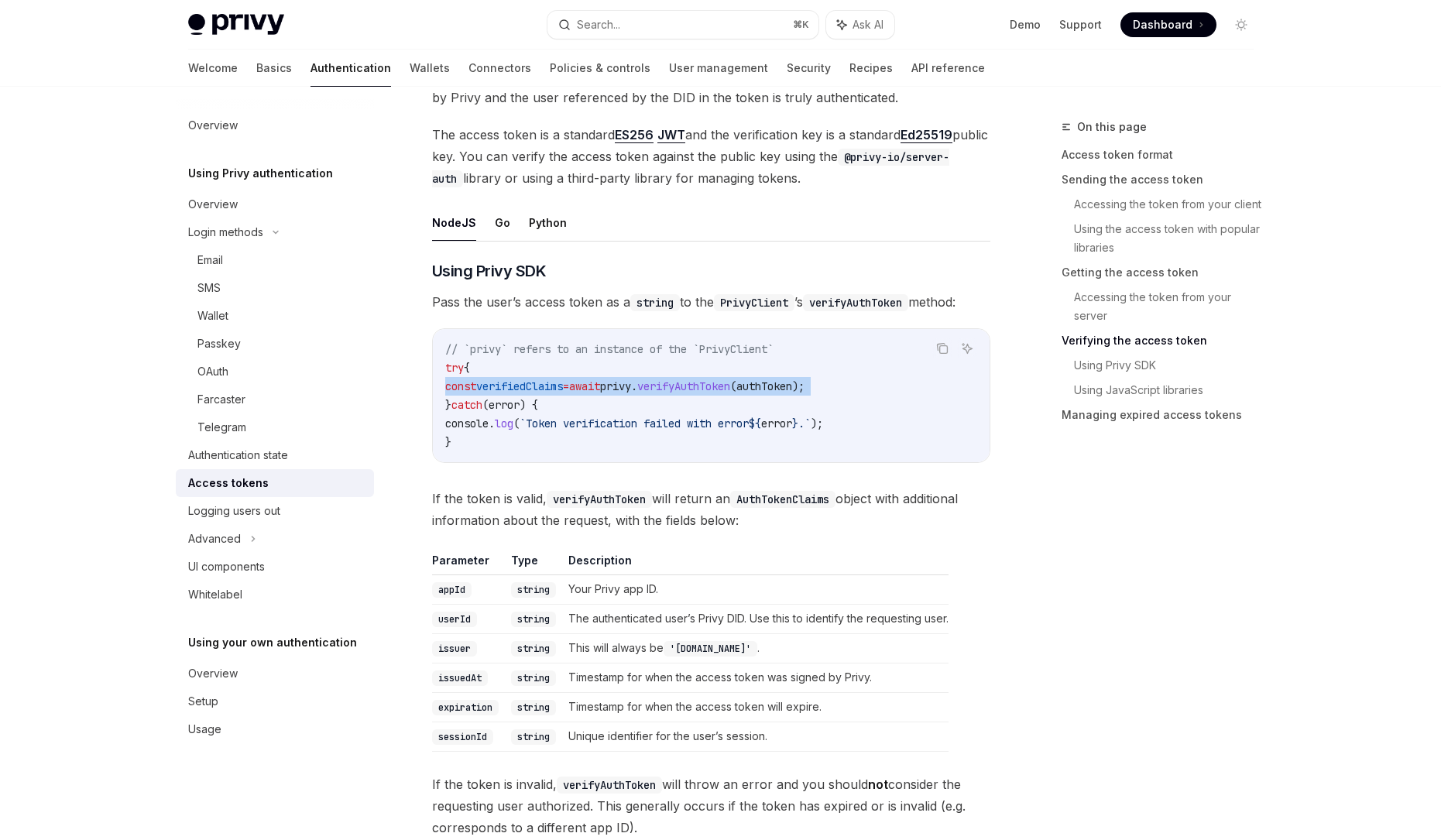
click at [725, 390] on span "verifyAuthToken" at bounding box center [684, 386] width 93 height 14
click at [585, 431] on span "`Token verification failed with error" at bounding box center [635, 423] width 229 height 14
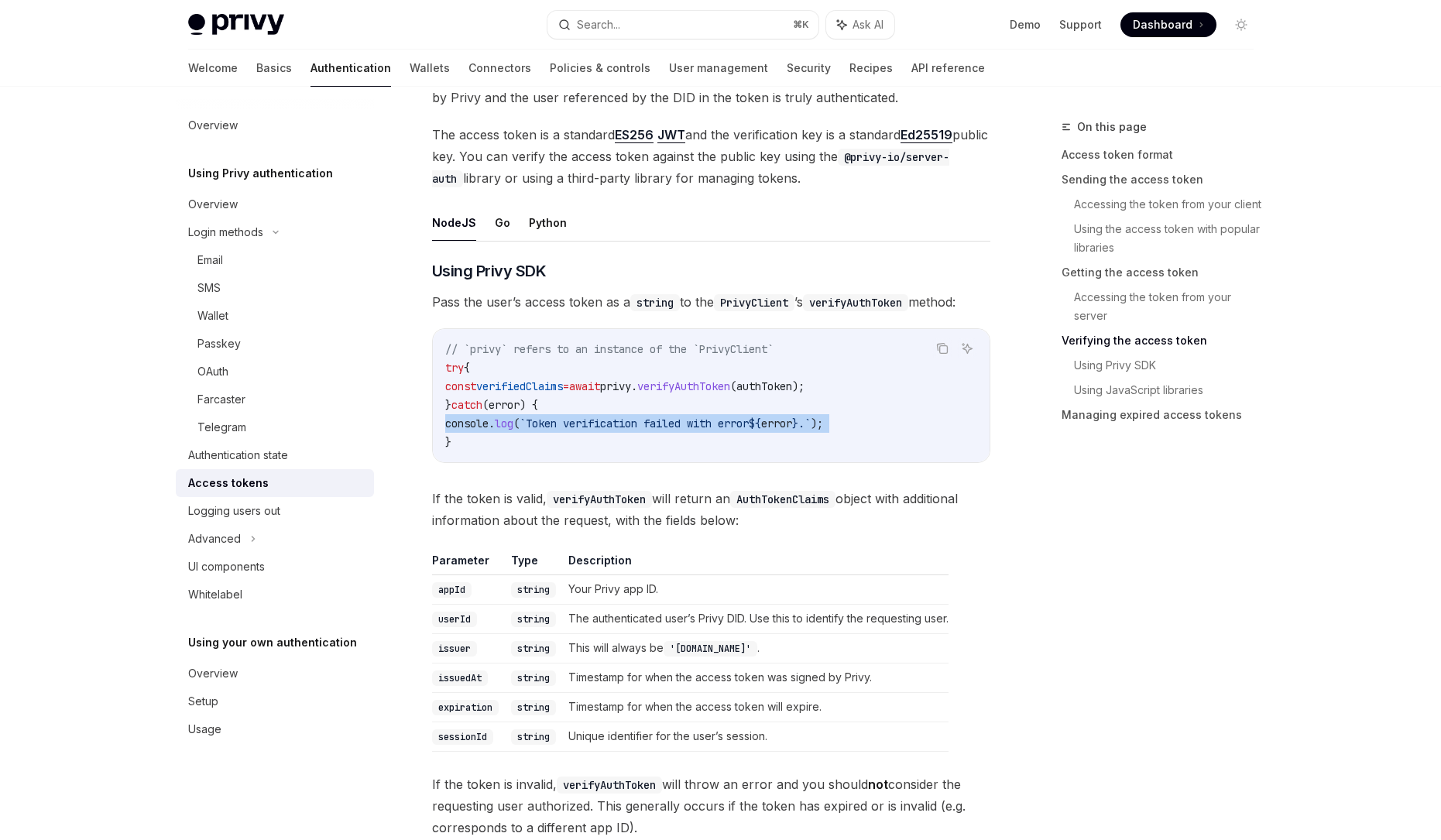
drag, startPoint x: 586, startPoint y: 435, endPoint x: 585, endPoint y: 461, distance: 26.0
click at [586, 431] on span "`Token verification failed with error" at bounding box center [635, 423] width 229 height 14
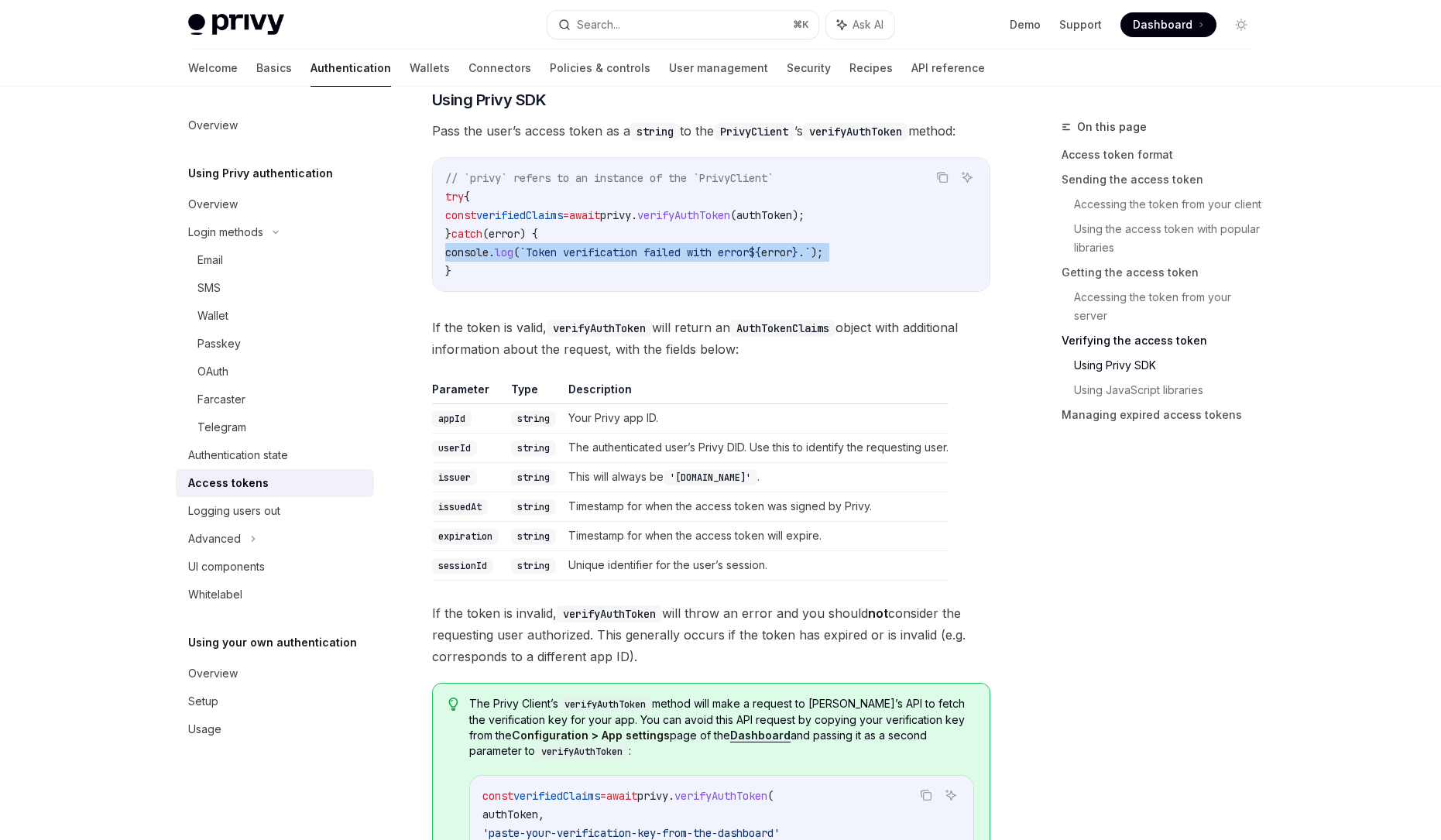
scroll to position [2708, 0]
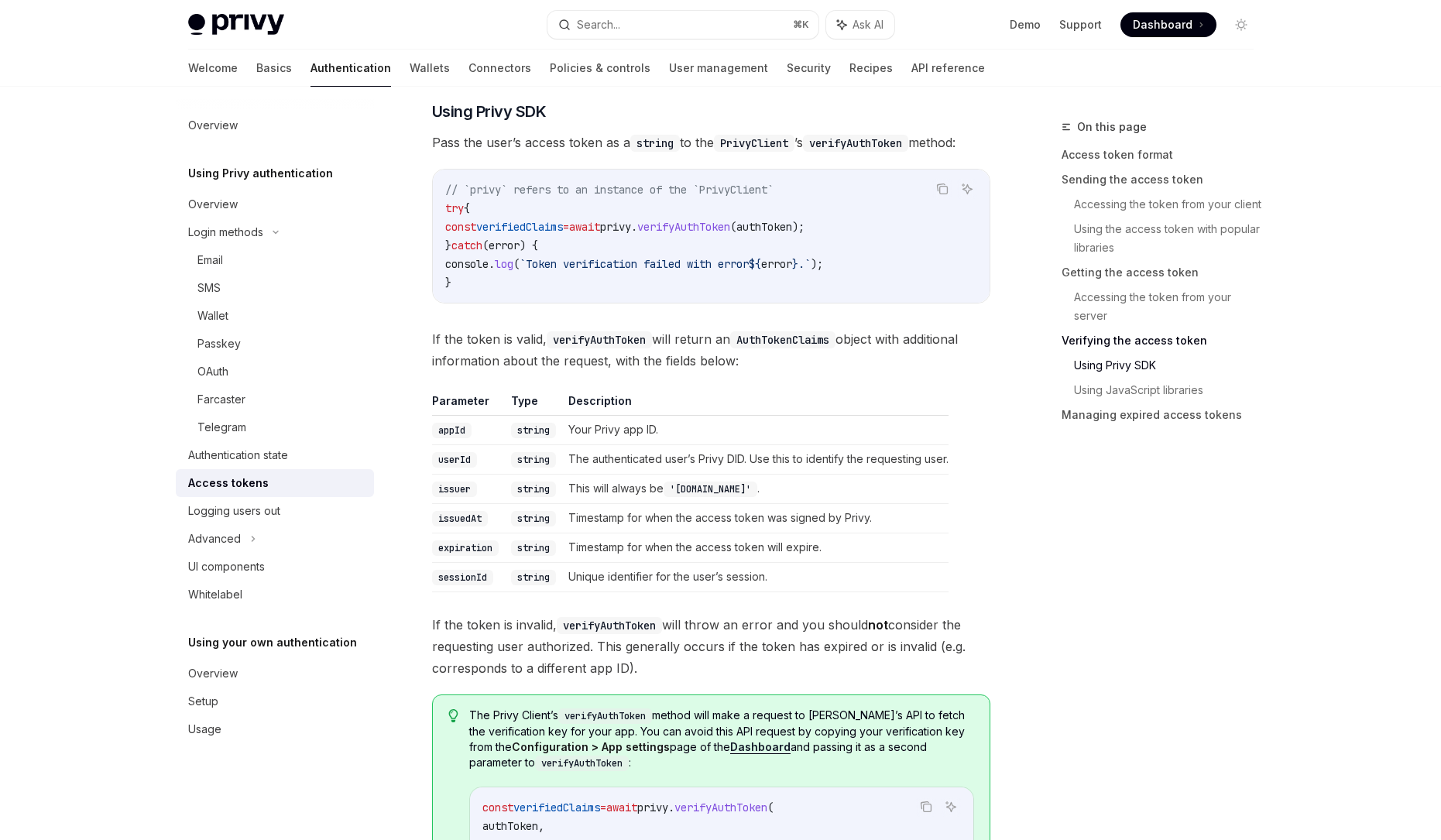
click at [687, 234] on span "verifyAuthToken" at bounding box center [684, 226] width 93 height 14
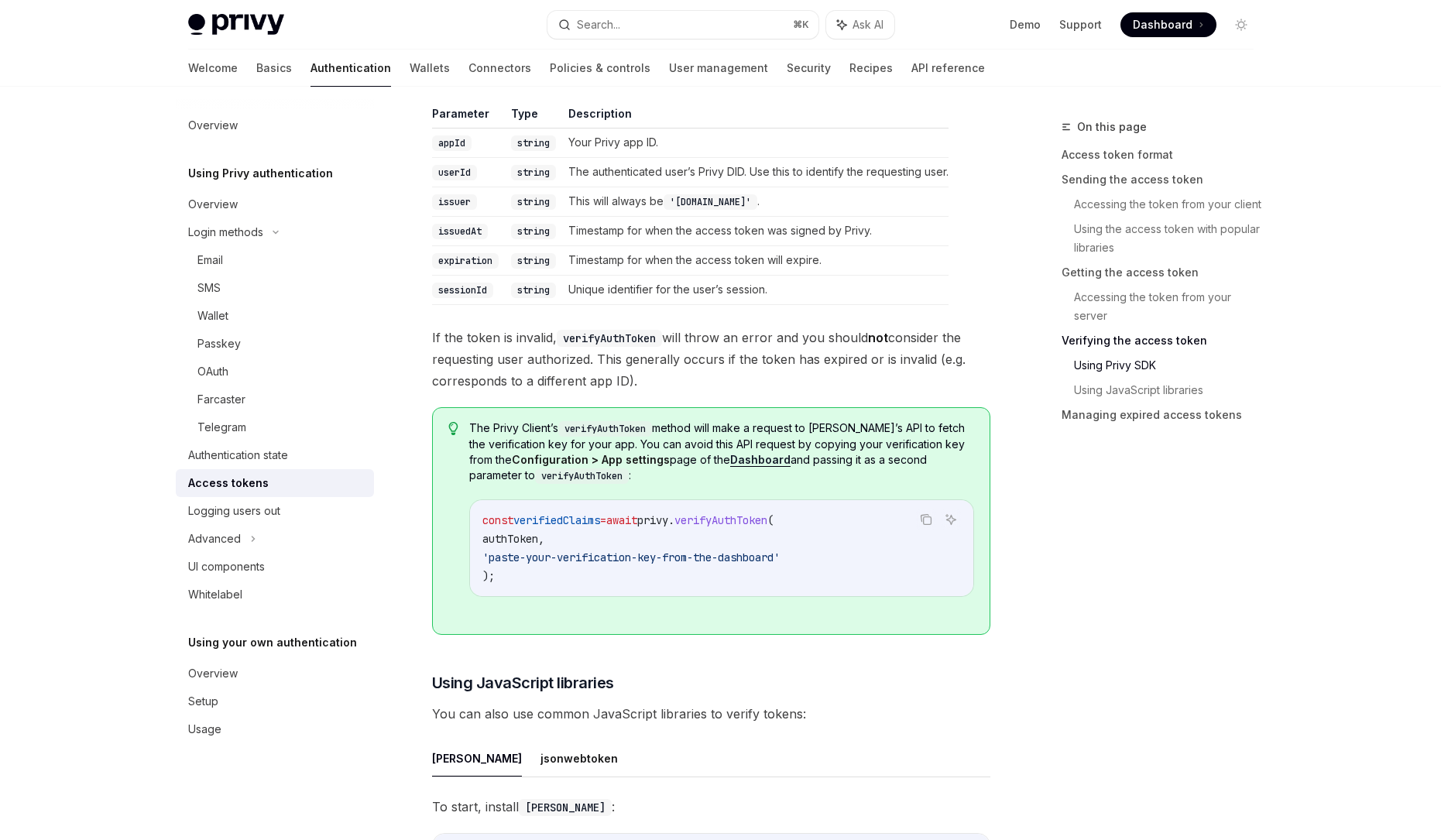
scroll to position [2999, 0]
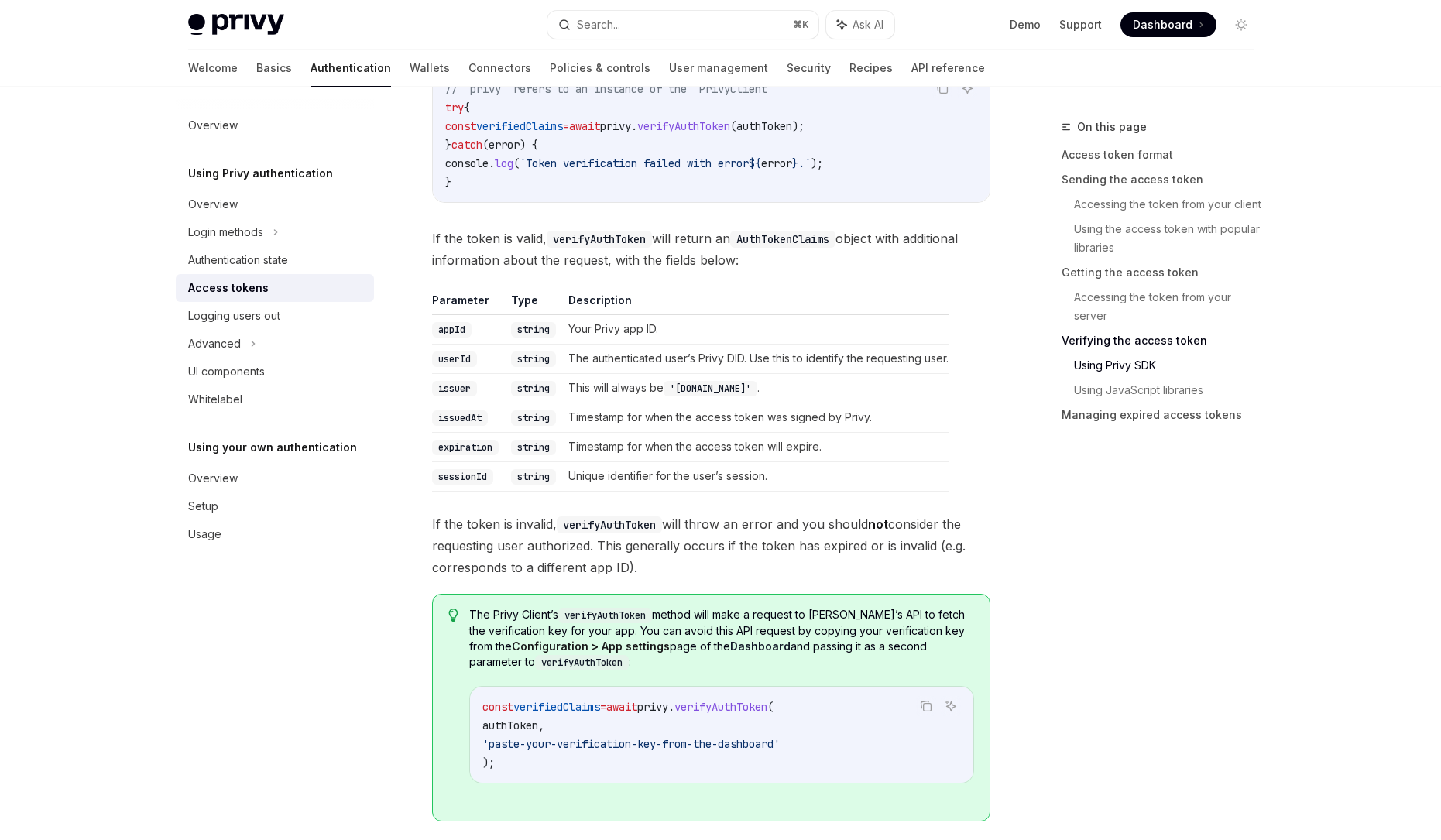
scroll to position [2516, 0]
drag, startPoint x: 558, startPoint y: 564, endPoint x: 624, endPoint y: 564, distance: 66.0
click at [624, 564] on span "If the token is invalid, verifyAuthToken will throw an error and you should not…" at bounding box center [711, 543] width 558 height 65
click at [738, 558] on span "If the token is invalid, verifyAuthToken will throw an error and you should not…" at bounding box center [711, 543] width 558 height 65
click at [779, 545] on span "If the token is invalid, verifyAuthToken will throw an error and you should not…" at bounding box center [711, 543] width 558 height 65
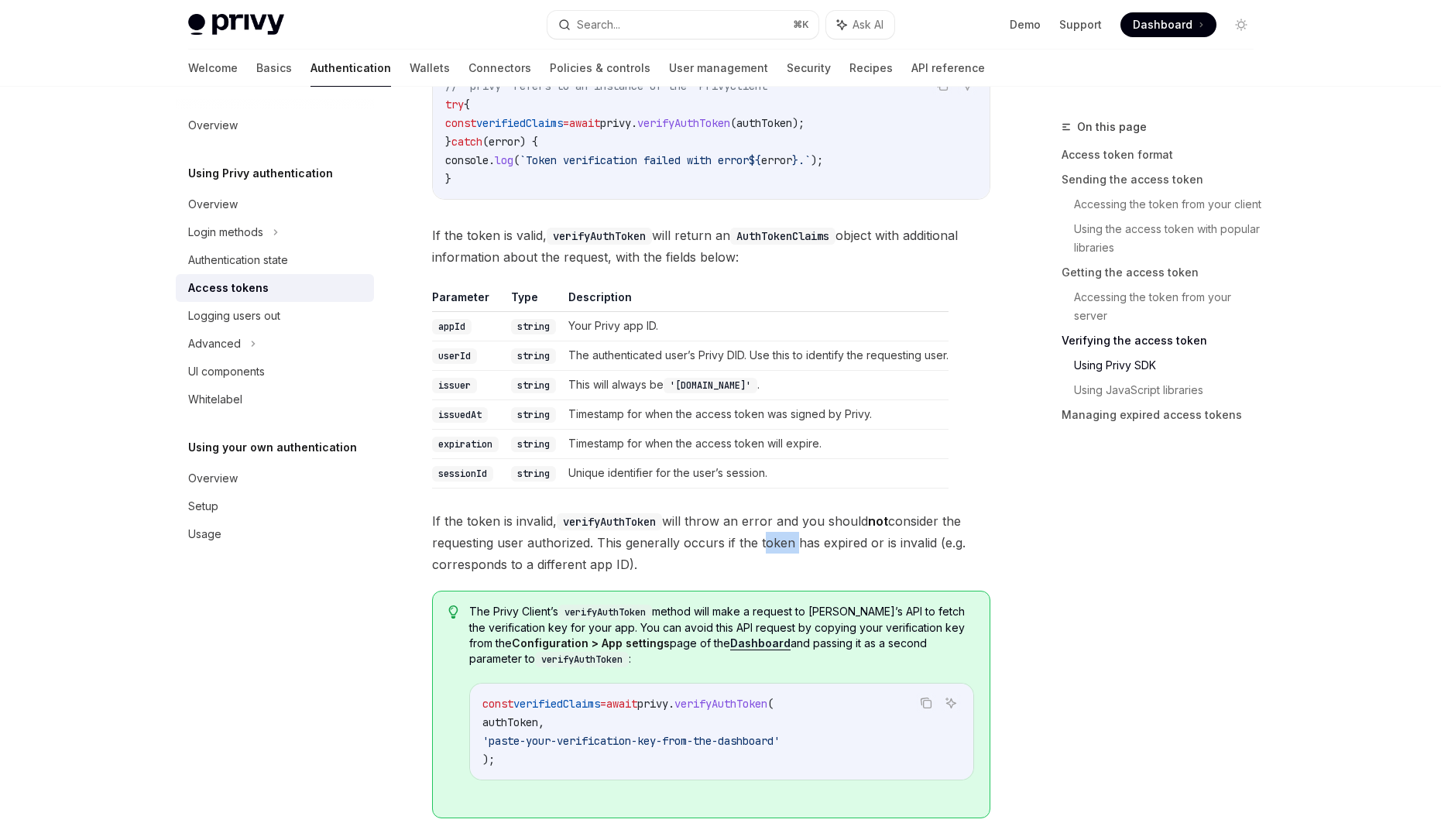
click at [779, 545] on span "If the token is invalid, verifyAuthToken will throw an error and you should not…" at bounding box center [711, 543] width 558 height 65
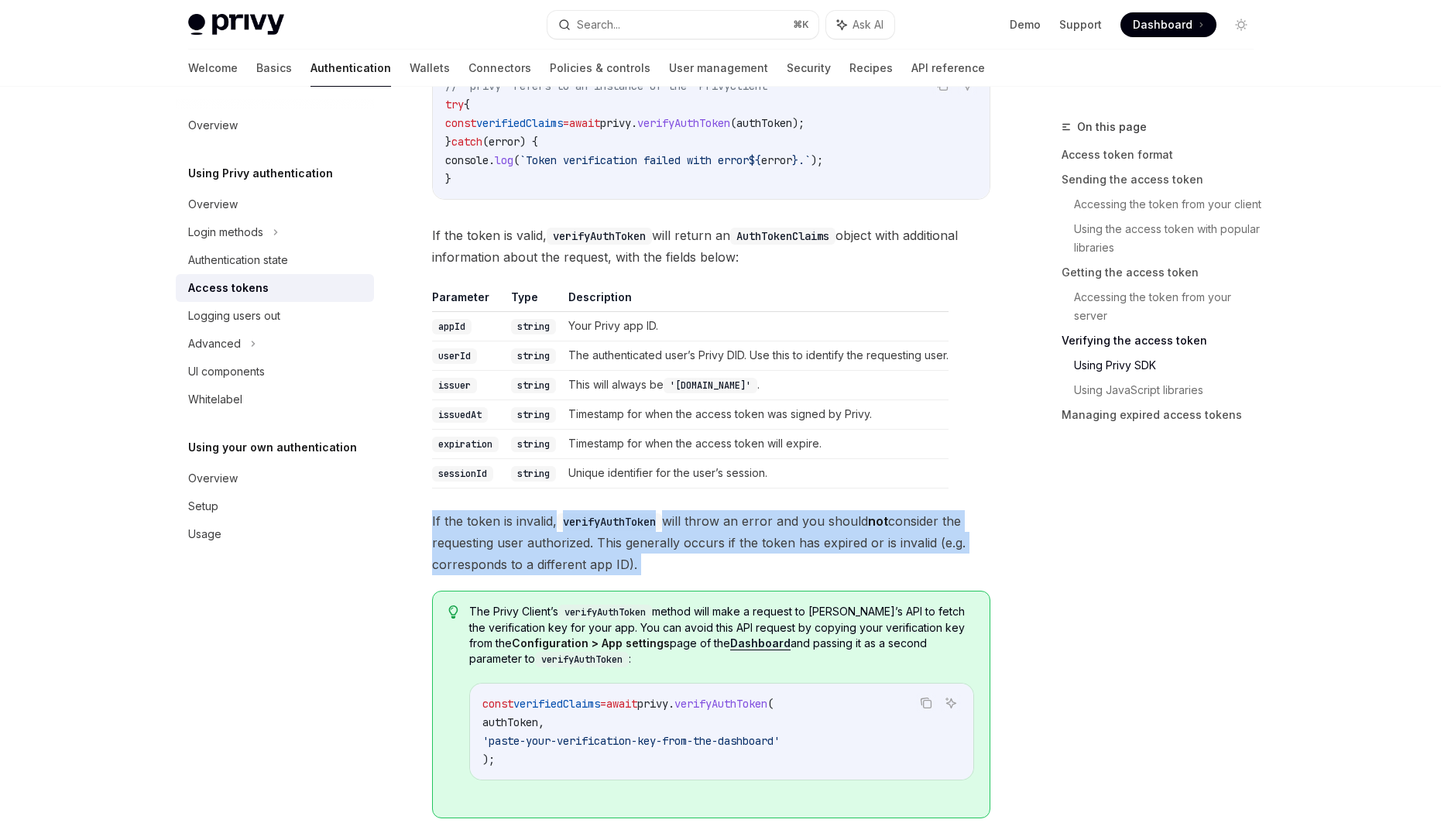
click at [779, 545] on span "If the token is invalid, verifyAuthToken will throw an error and you should not…" at bounding box center [711, 543] width 558 height 65
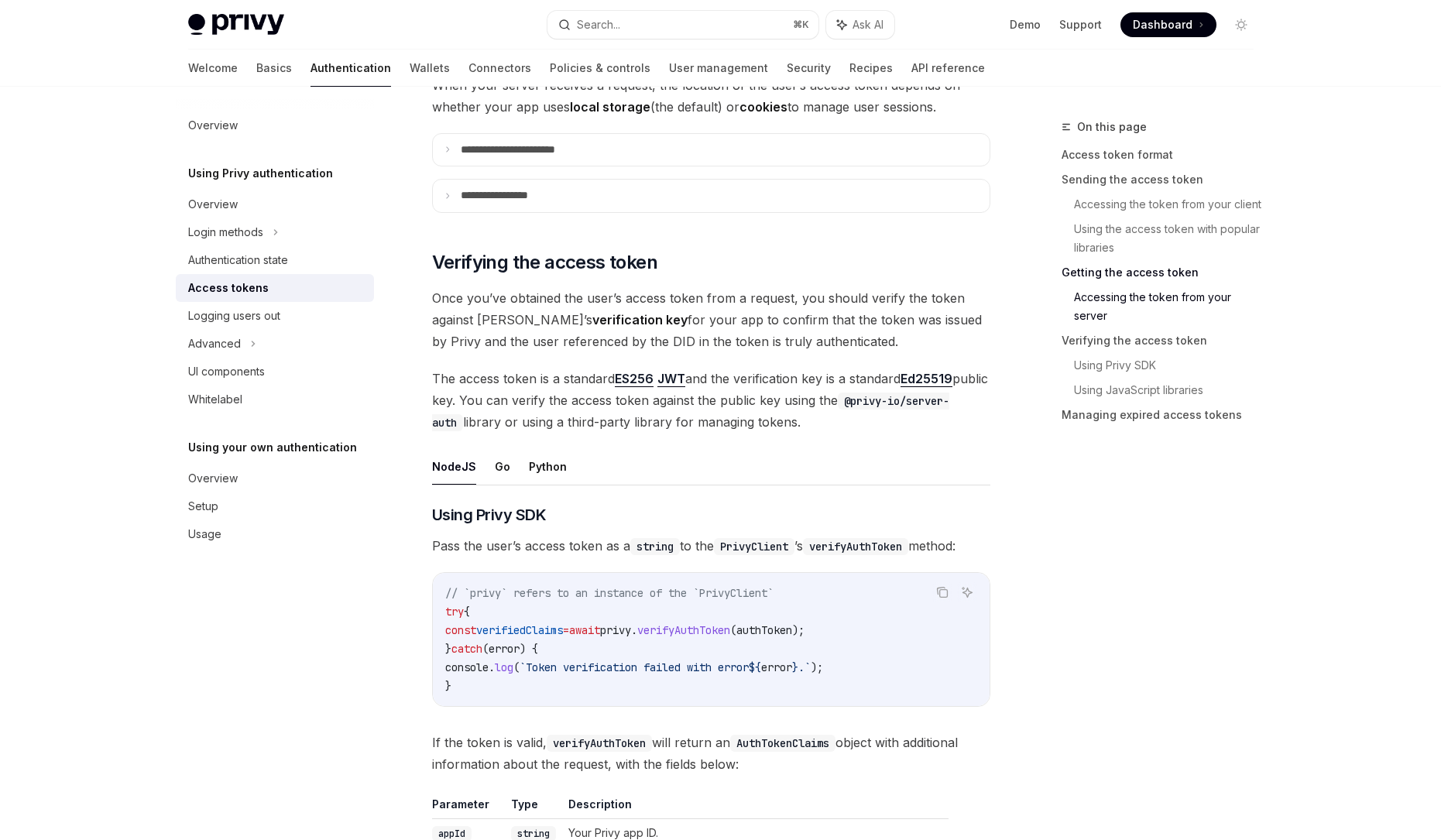
scroll to position [2007, 0]
click at [505, 478] on button "Go" at bounding box center [502, 469] width 15 height 36
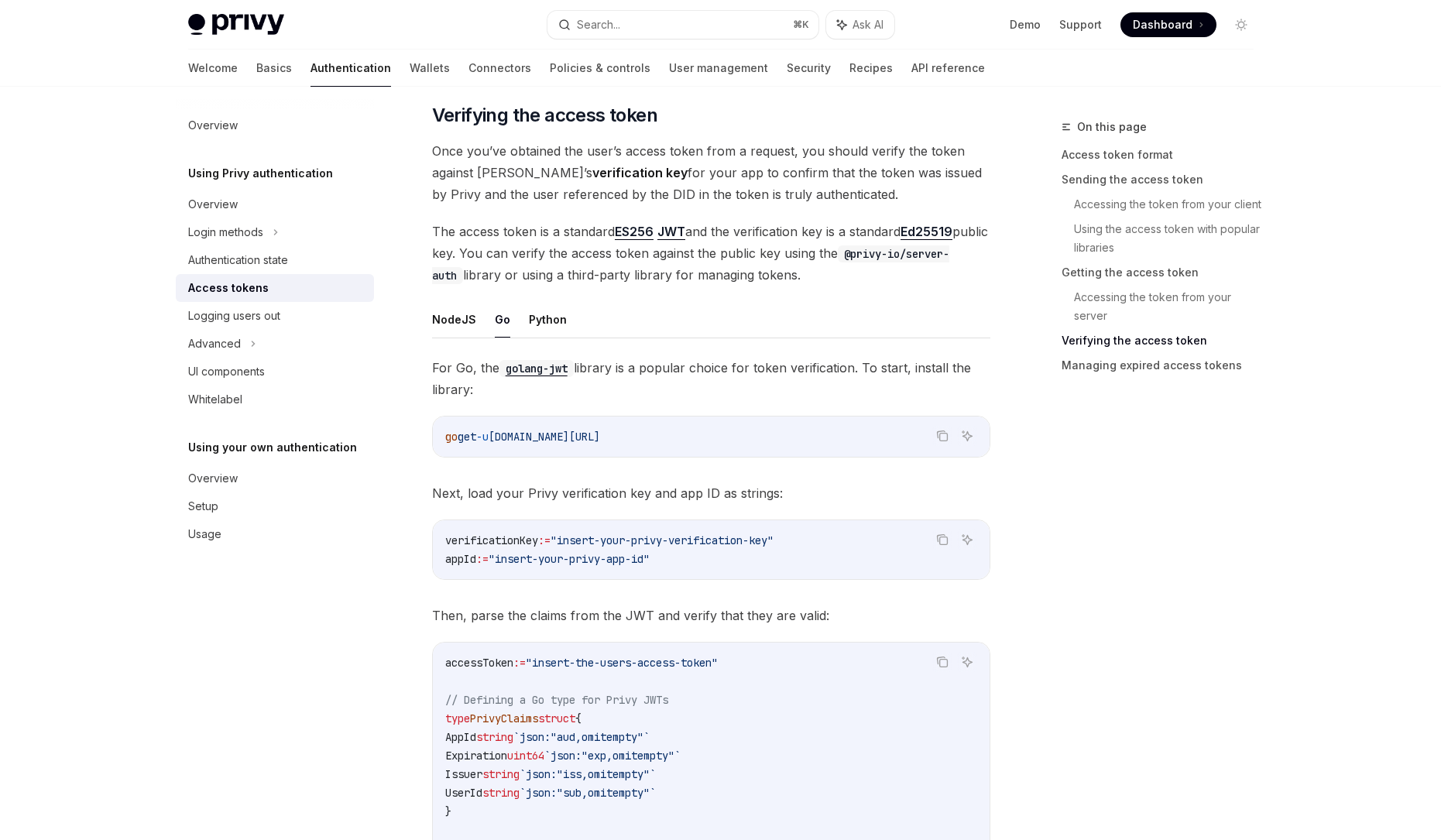
scroll to position [2153, 0]
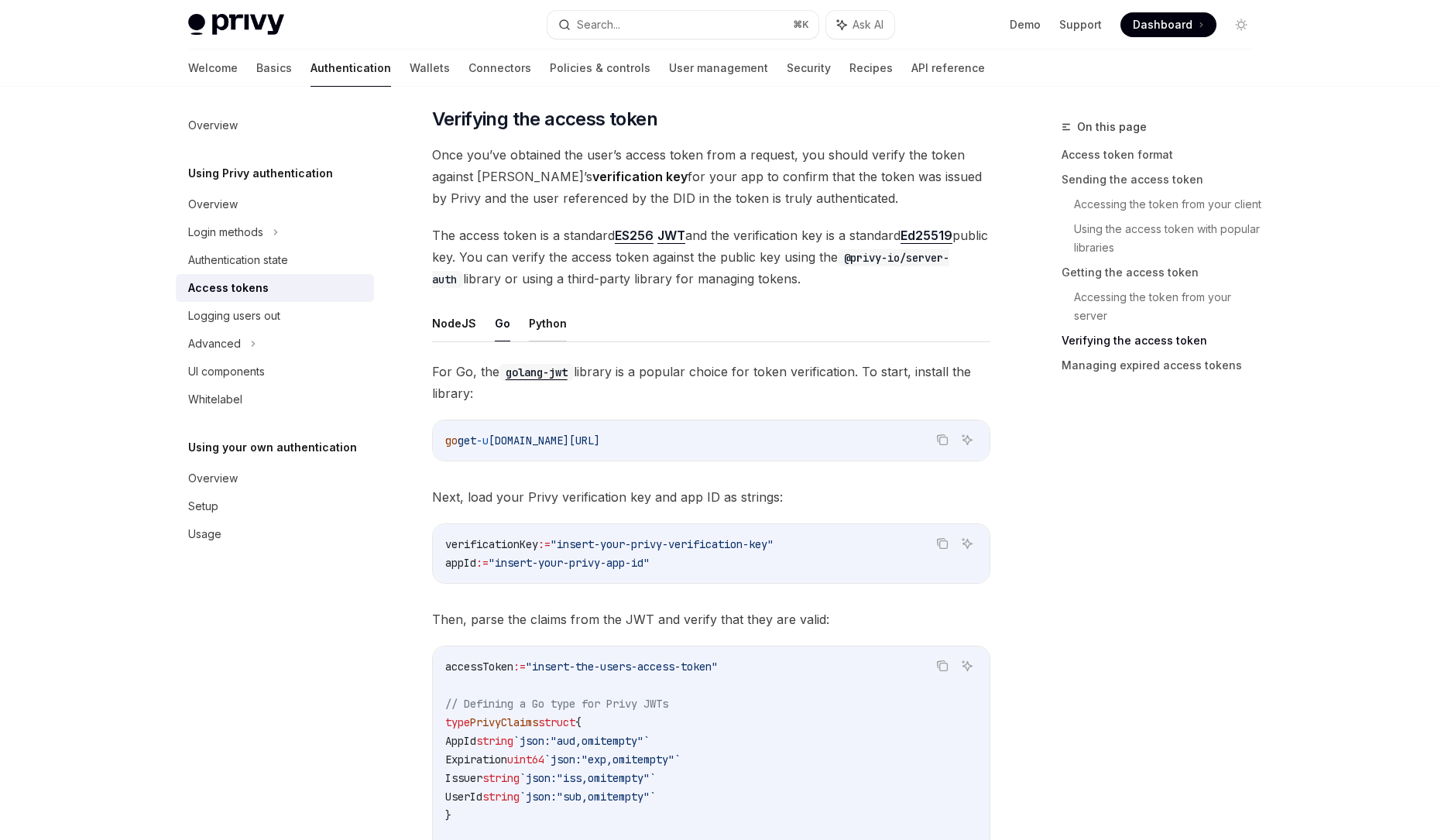
click at [553, 321] on button "Python" at bounding box center [548, 323] width 38 height 36
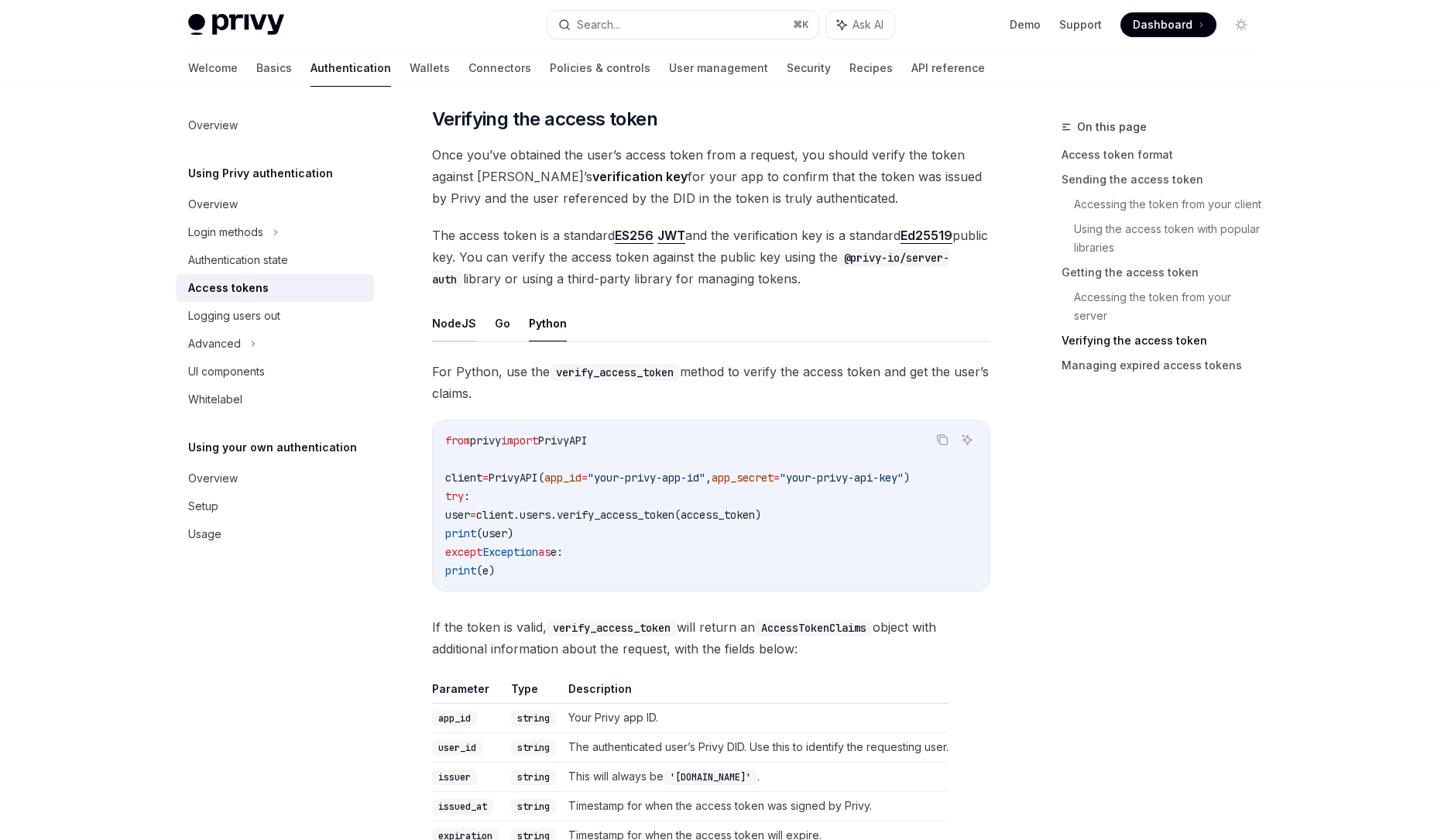
click at [456, 326] on button "NodeJS" at bounding box center [454, 323] width 45 height 36
type textarea "*"
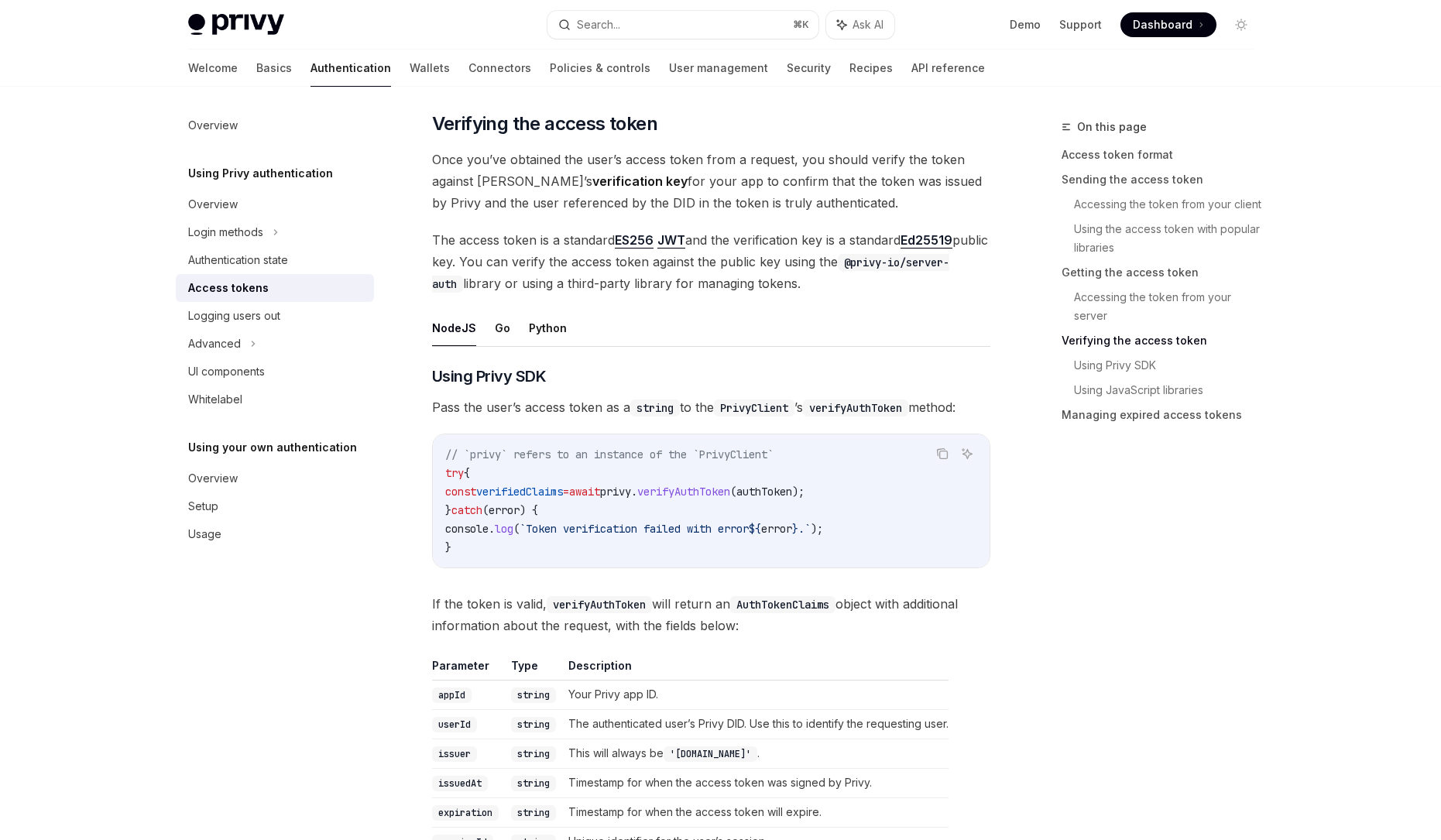
scroll to position [2146, 0]
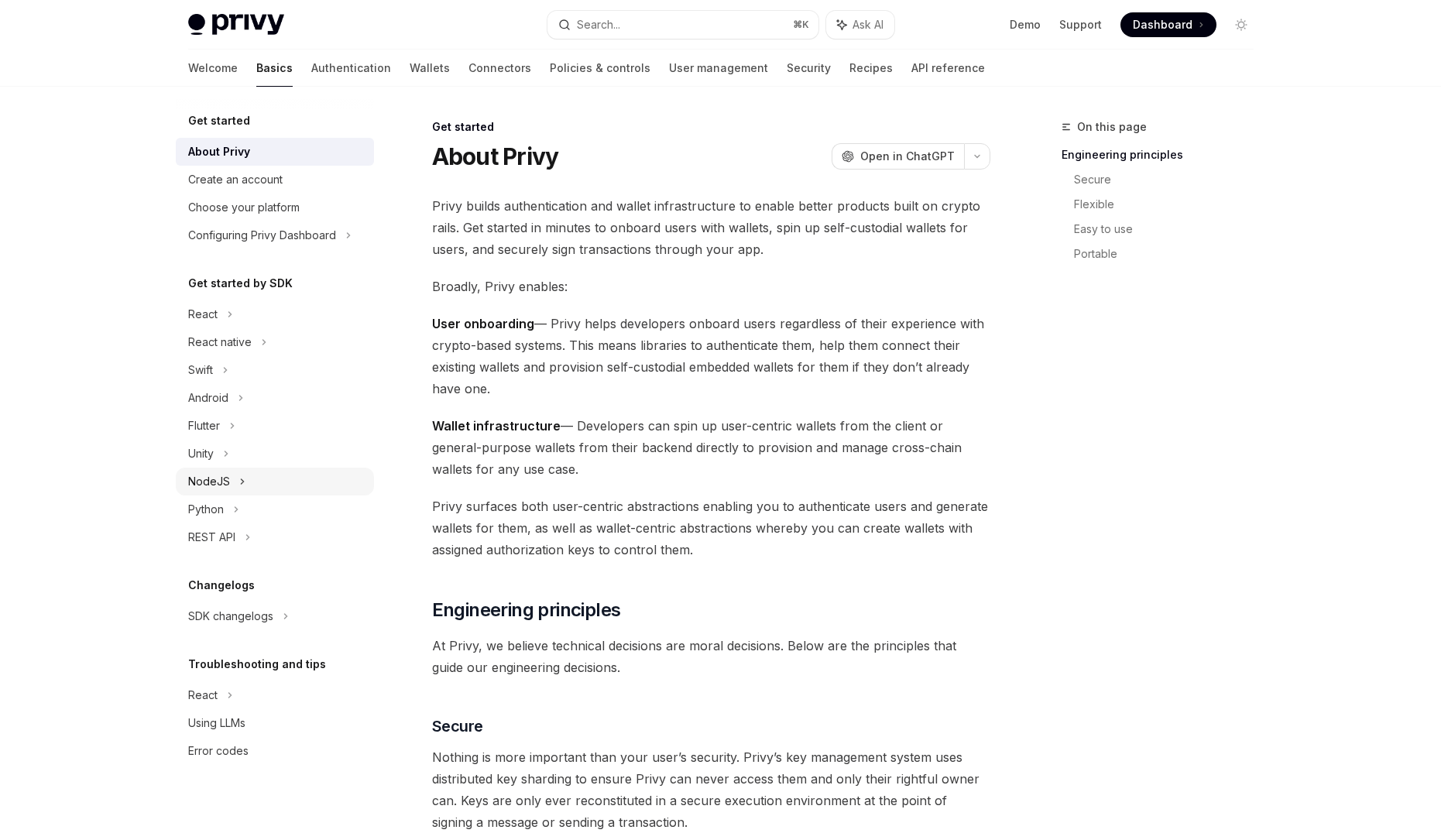
click at [233, 478] on div "NodeJS" at bounding box center [275, 481] width 198 height 27
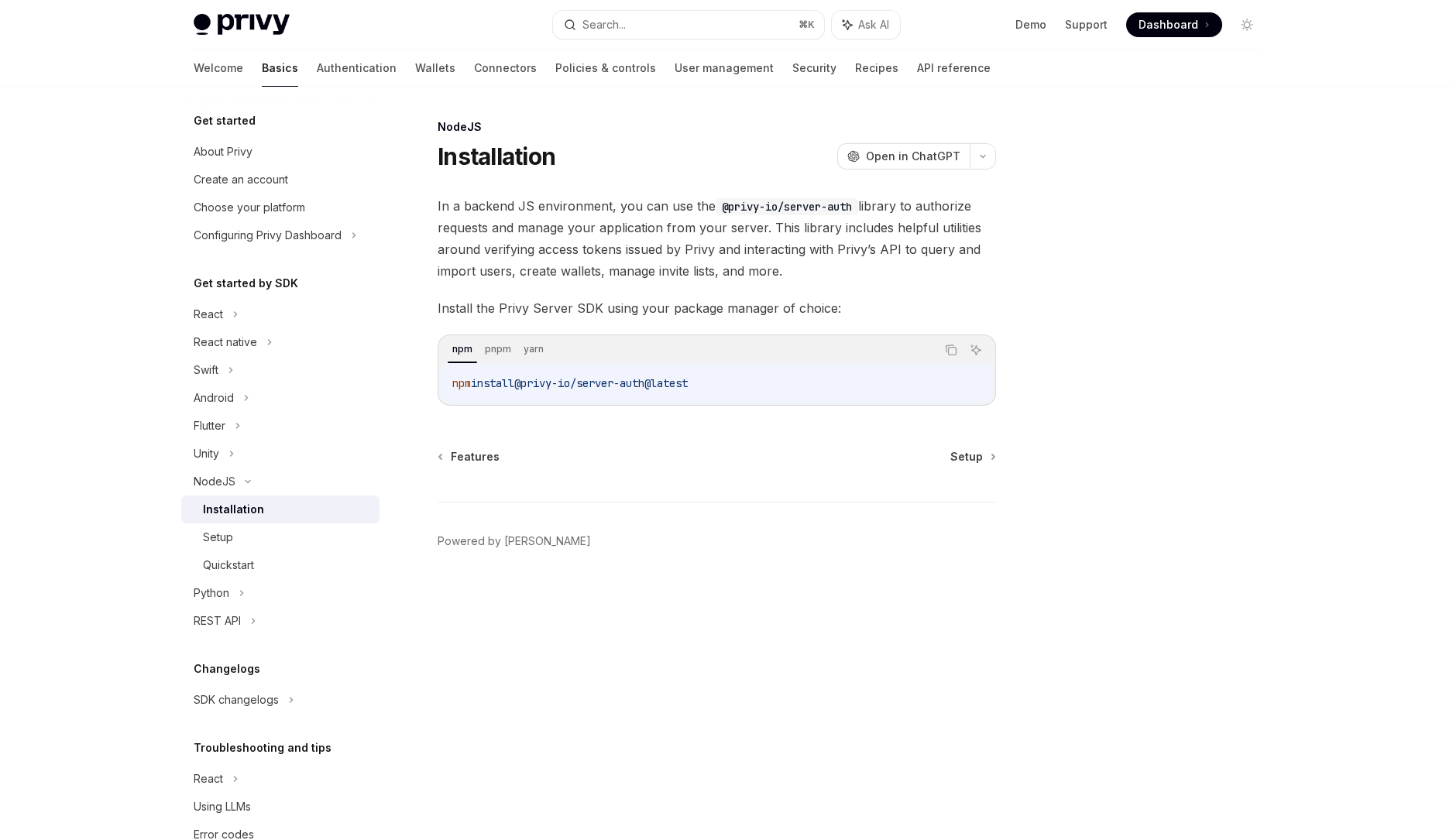
click at [240, 516] on div "Installation" at bounding box center [233, 509] width 62 height 19
click at [688, 384] on span "@privy-io/server-auth@latest" at bounding box center [601, 383] width 173 height 14
drag, startPoint x: 716, startPoint y: 384, endPoint x: 447, endPoint y: 389, distance: 269.0
click at [447, 389] on div "npm install @privy-io/server-auth@latest" at bounding box center [716, 383] width 553 height 41
copy span "npm install @privy-io/server-auth@latest"
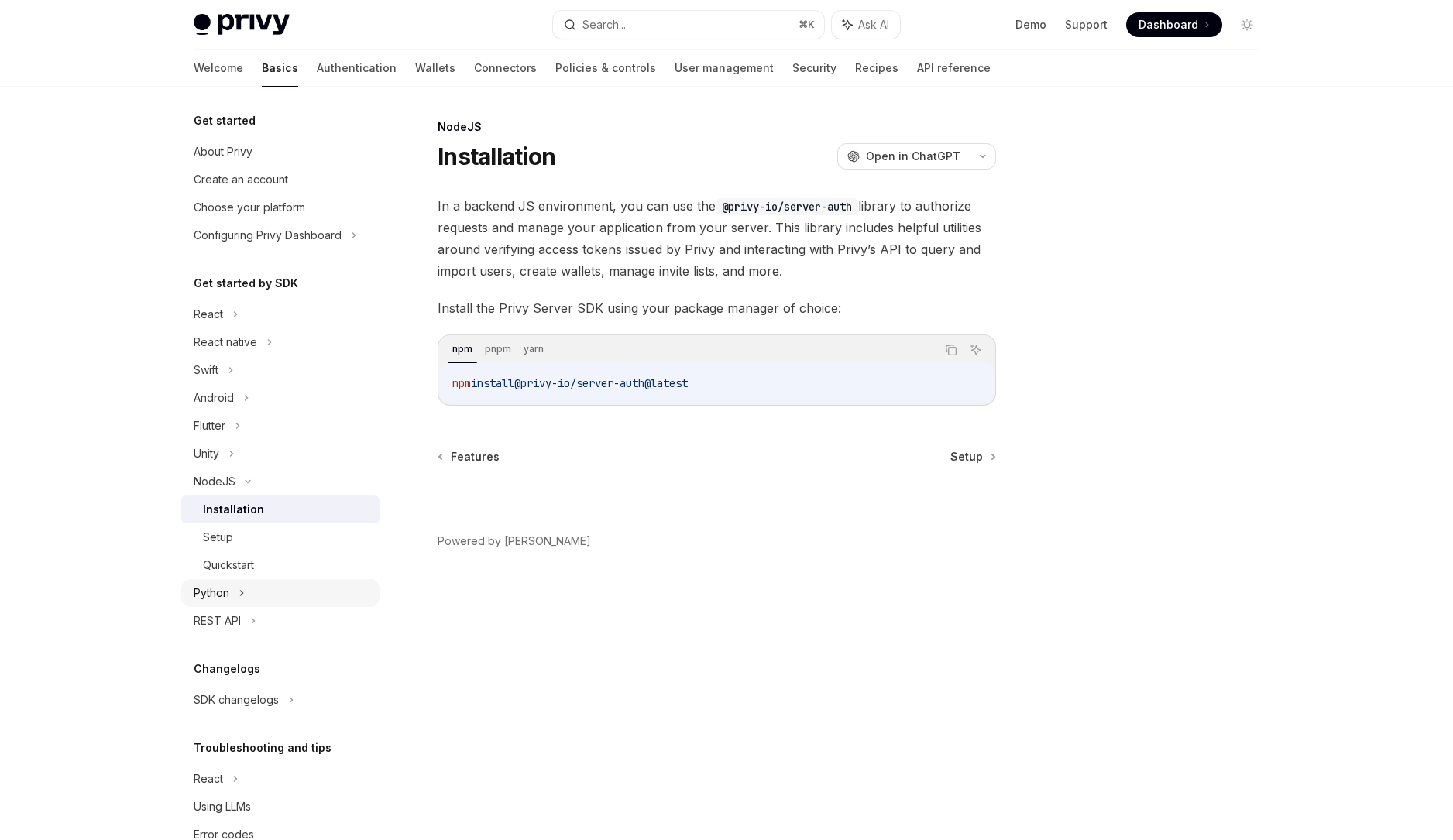
click at [233, 593] on div "Python" at bounding box center [279, 592] width 198 height 27
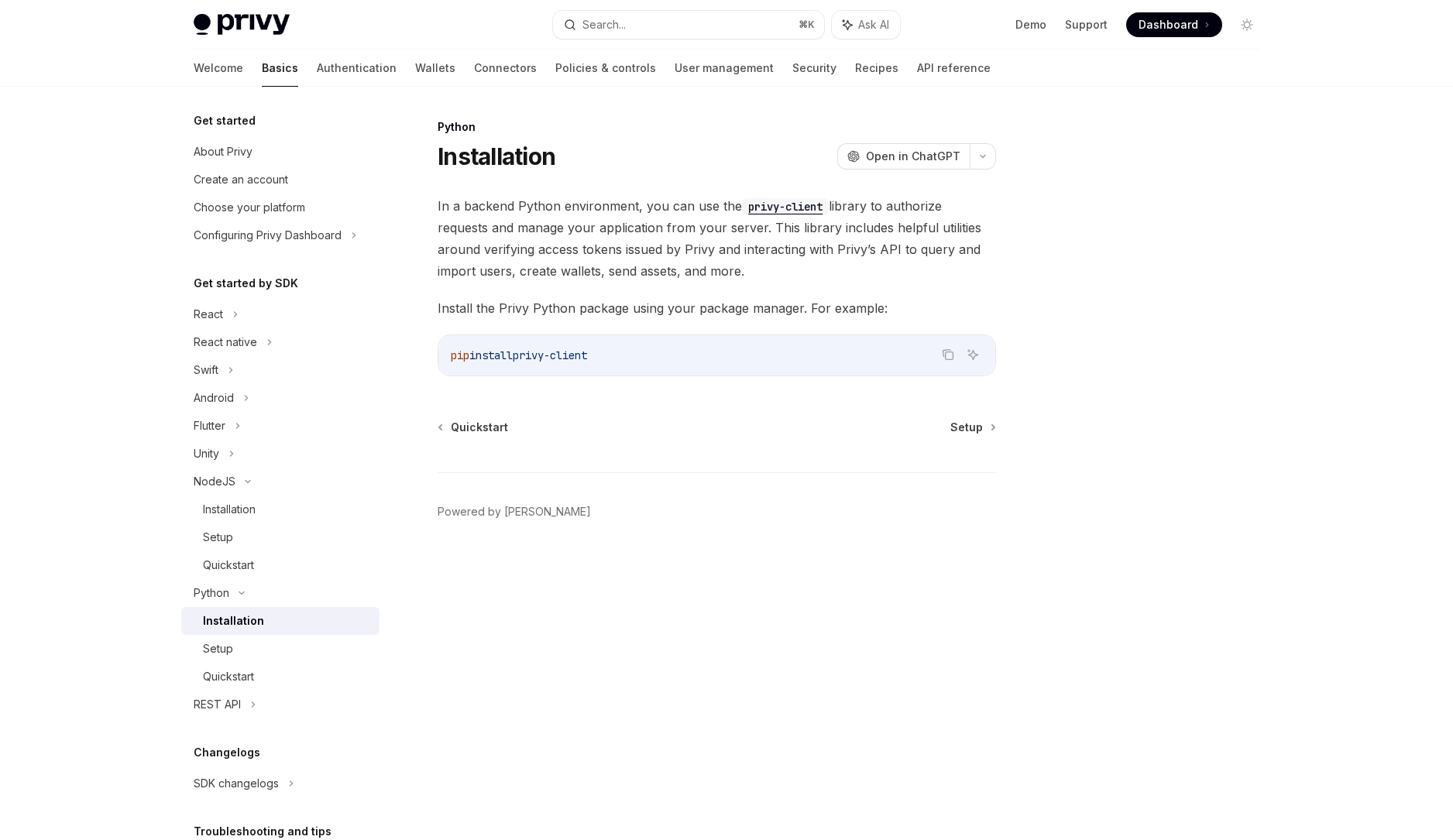
click at [240, 614] on div "Installation" at bounding box center [233, 621] width 62 height 19
click at [237, 704] on div "REST API" at bounding box center [217, 705] width 47 height 19
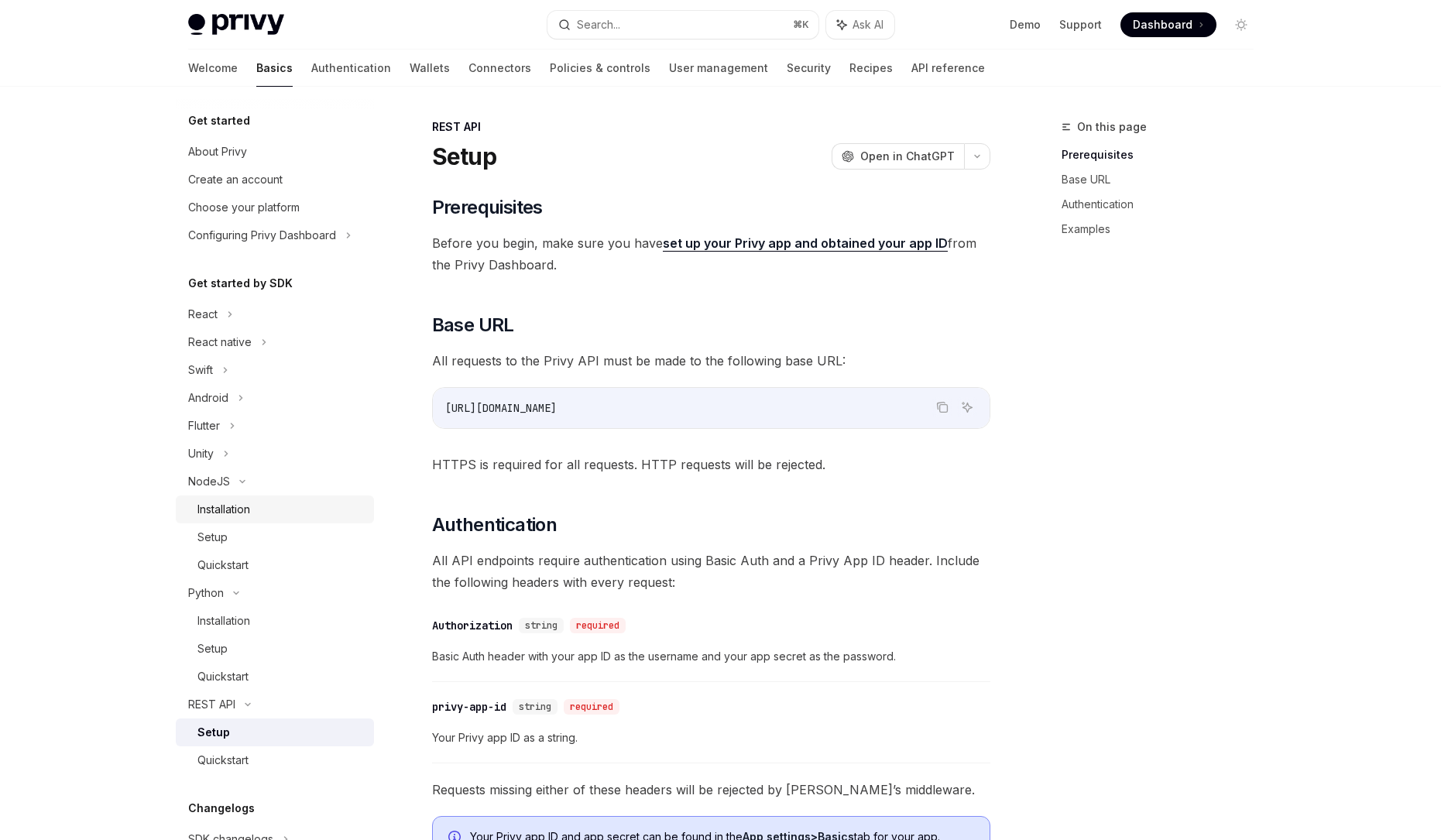
click at [234, 516] on div "Installation" at bounding box center [224, 509] width 53 height 19
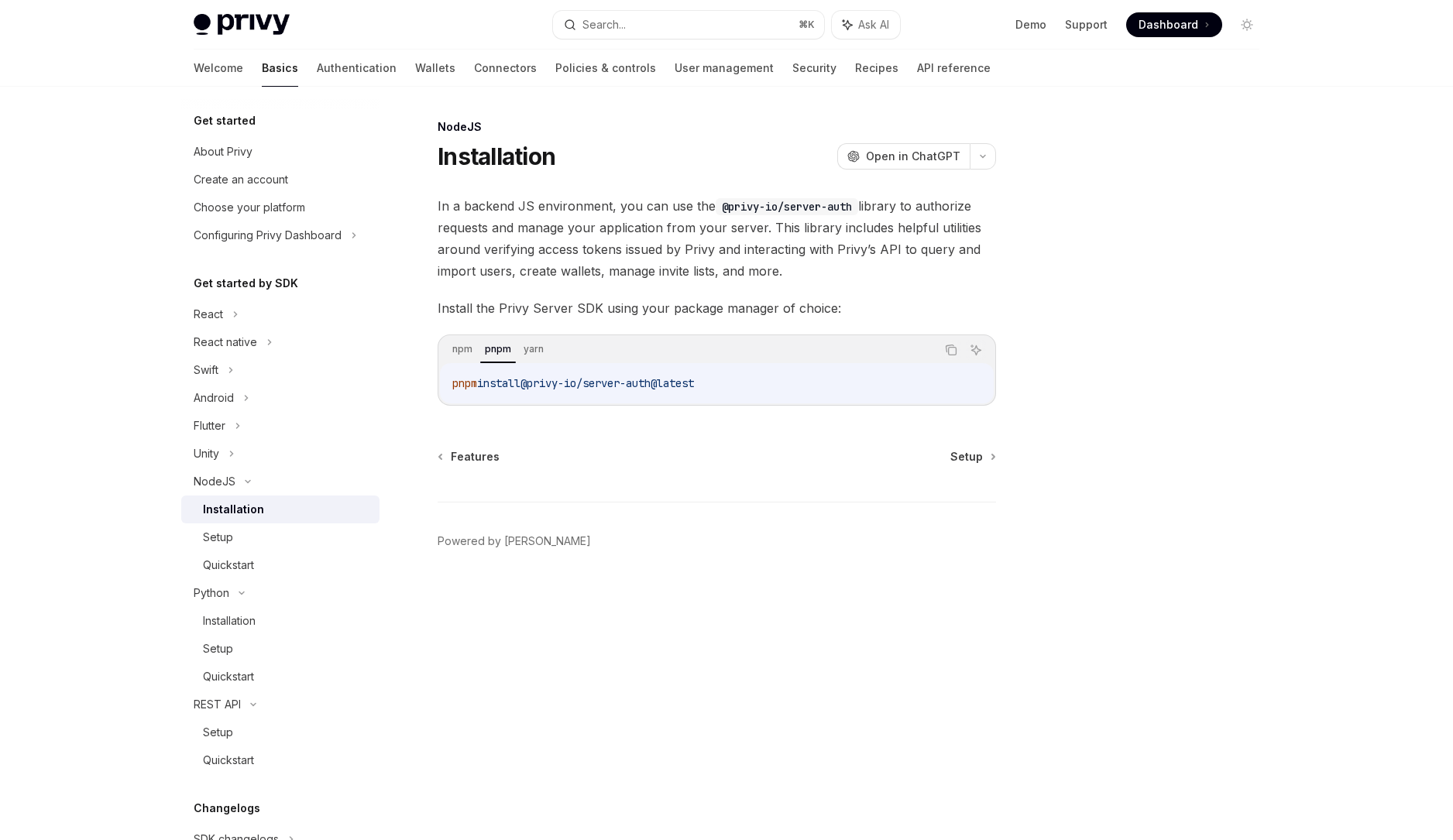
click at [245, 514] on div "Installation" at bounding box center [233, 509] width 62 height 19
click at [224, 545] on div "Setup" at bounding box center [218, 538] width 30 height 19
type textarea "*"
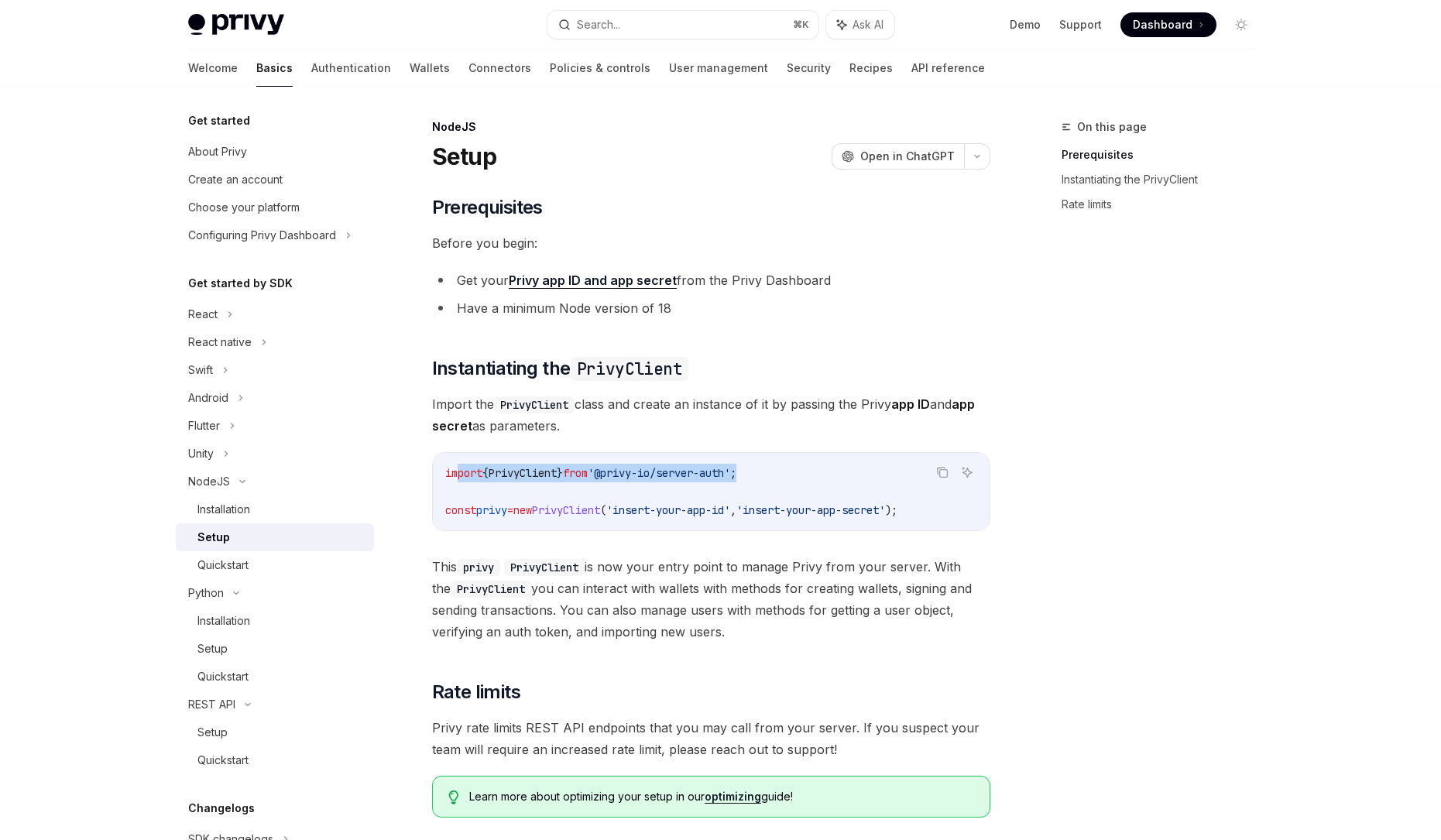
drag, startPoint x: 780, startPoint y: 473, endPoint x: 605, endPoint y: 499, distance: 176.9
click at [459, 476] on code "import { PrivyClient } from '@privy-io/server-auth' ; const privy = new PrivyCl…" at bounding box center [711, 491] width 532 height 56
click at [601, 505] on span "PrivyClient" at bounding box center [567, 509] width 68 height 14
drag, startPoint x: 480, startPoint y: 515, endPoint x: 438, endPoint y: 474, distance: 58.7
click at [438, 474] on div "import { PrivyClient } from '@privy-io/server-auth' ; const privy = new PrivyCl…" at bounding box center [711, 491] width 557 height 78
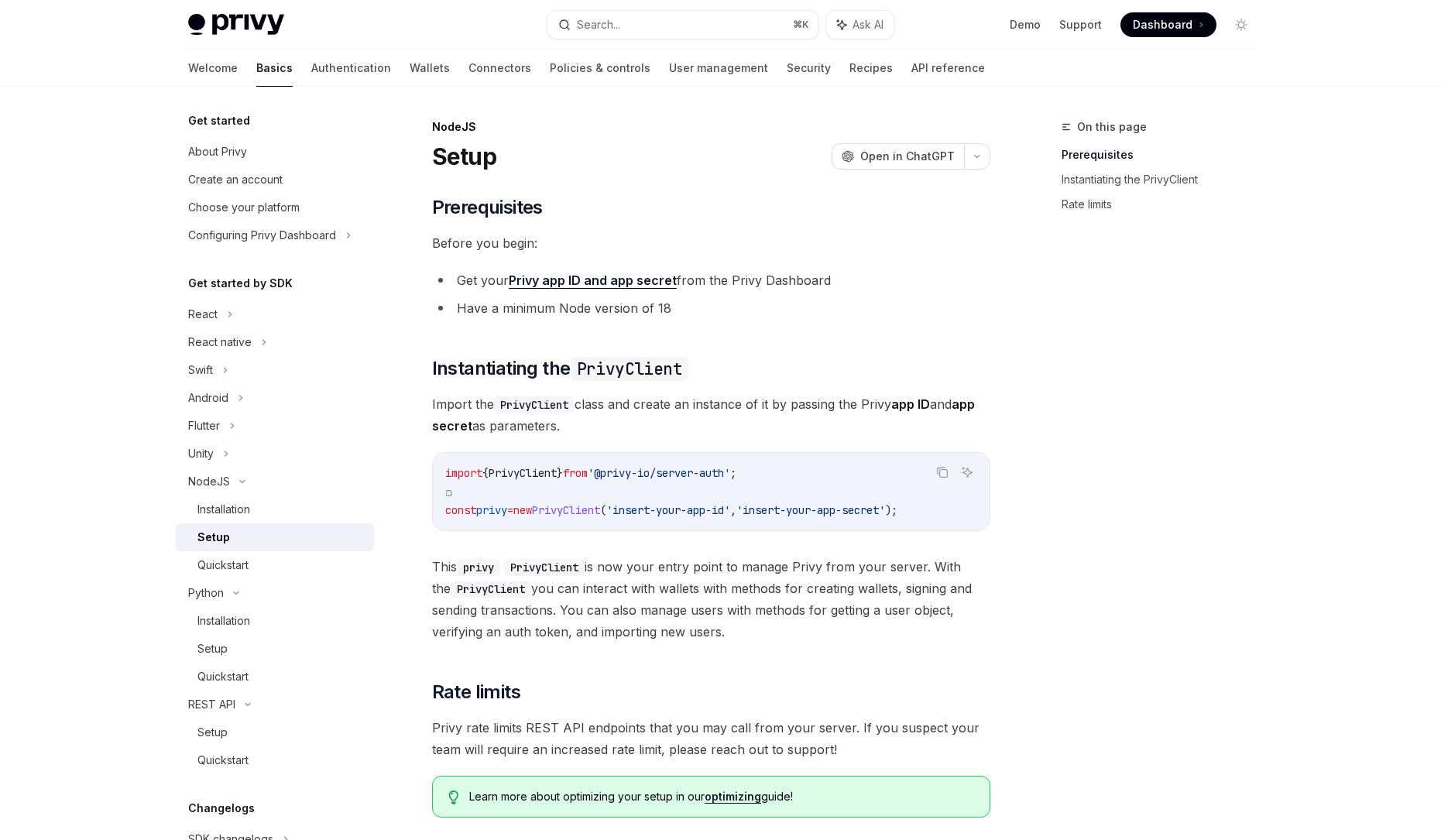
click at [512, 527] on div "import { PrivyClient } from '@privy-io/server-auth' ; const privy = new PrivyCl…" at bounding box center [711, 491] width 557 height 78
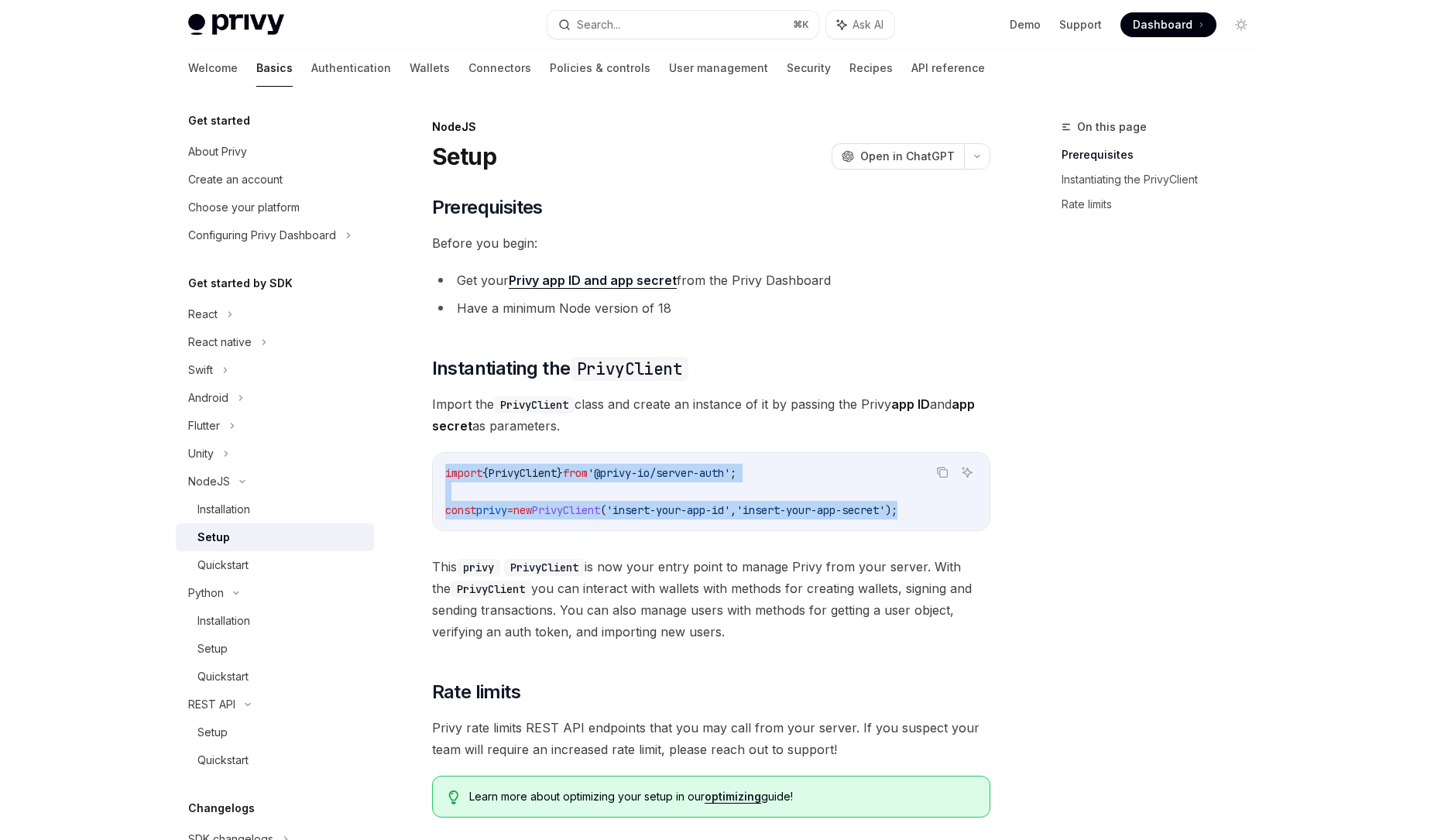
drag, startPoint x: 968, startPoint y: 515, endPoint x: 413, endPoint y: 469, distance: 556.9
click at [413, 469] on div "NodeJS Setup OpenAI Open in ChatGPT OpenAI Open in ChatGPT ​ Prerequisites Befo…" at bounding box center [566, 582] width 855 height 930
copy code "import { PrivyClient } from '@privy-io/server-auth' ; const privy = new PrivyCl…"
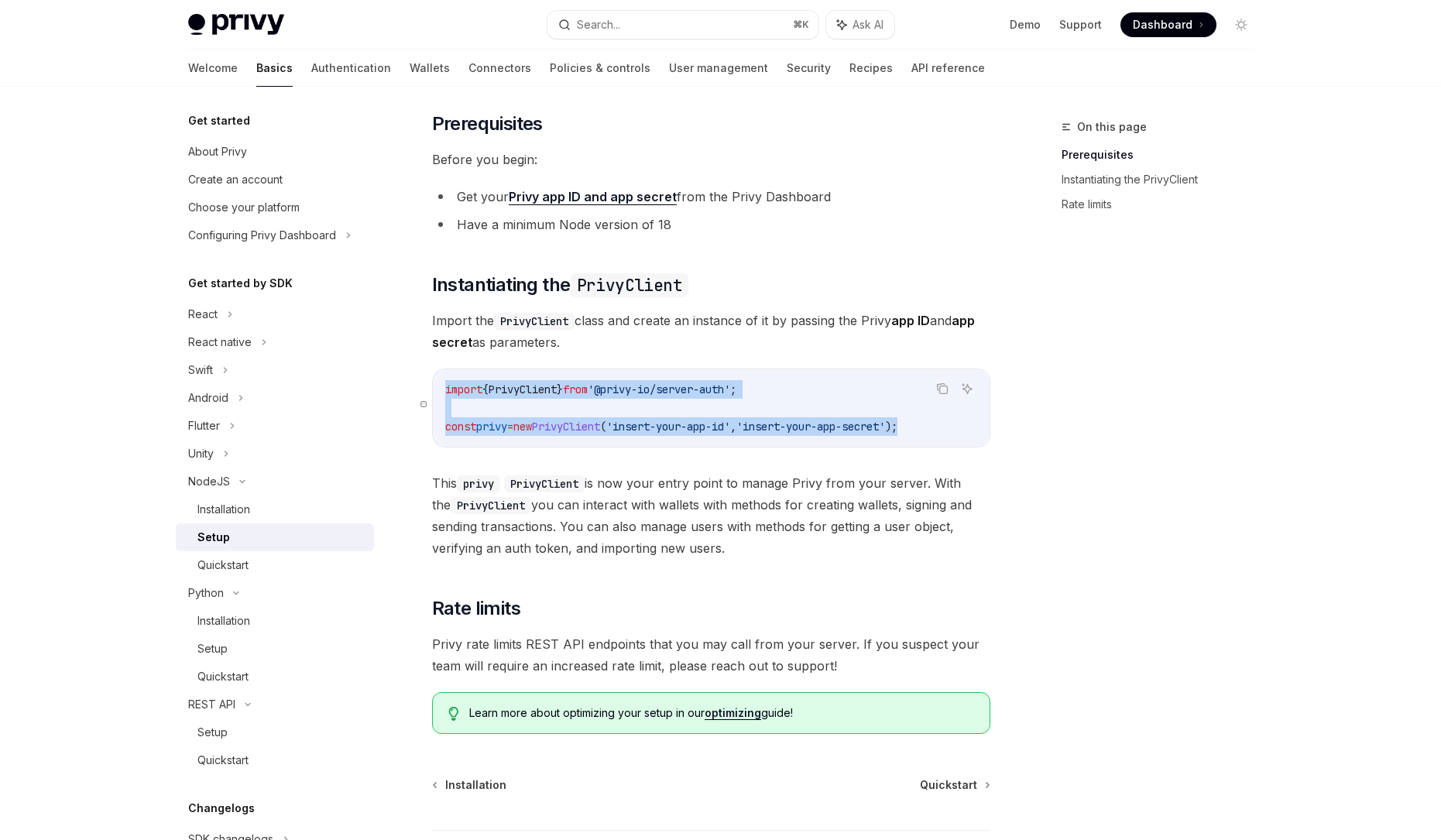
scroll to position [104, 0]
